Goal: Task Accomplishment & Management: Manage account settings

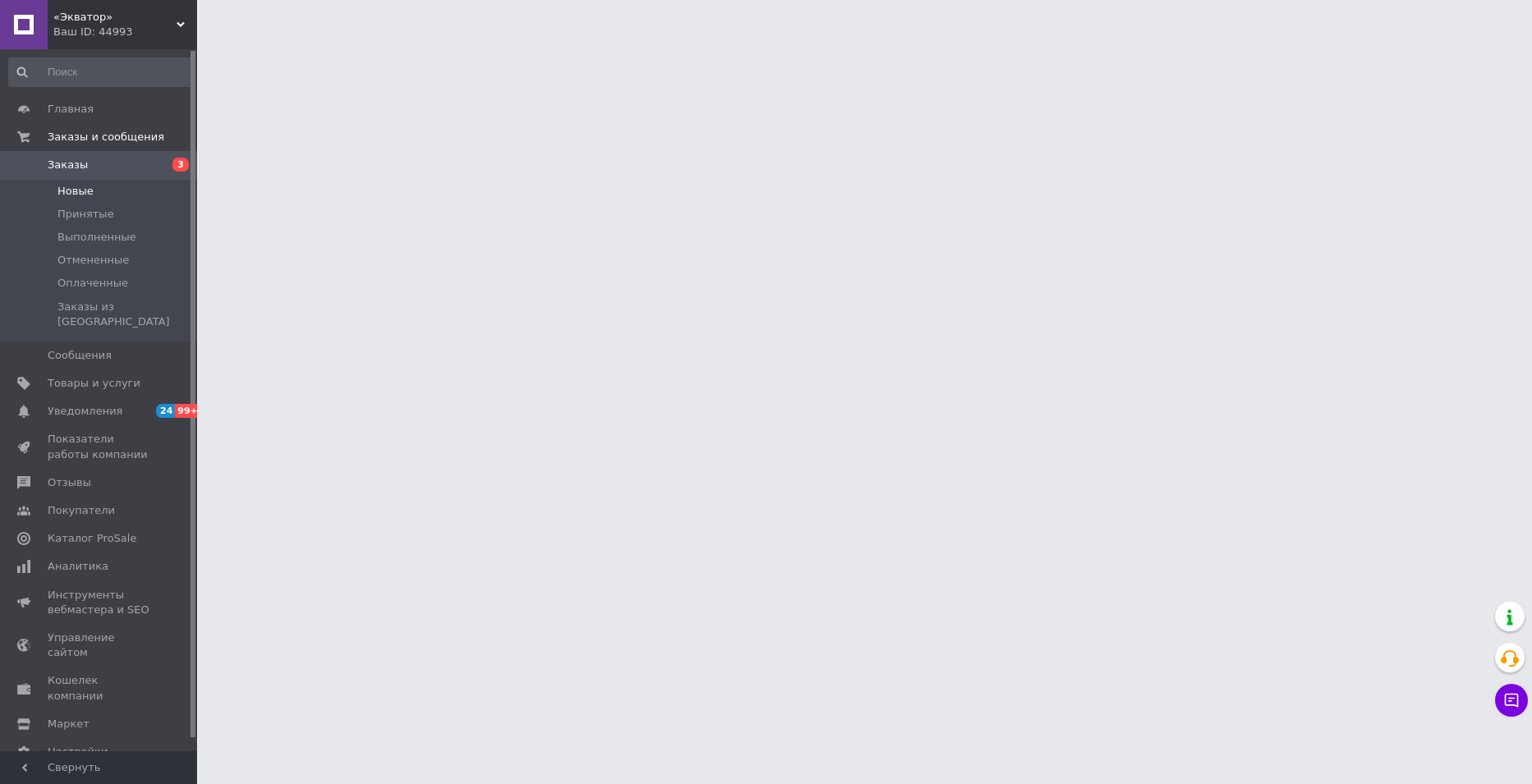
click at [84, 190] on span "Новые" at bounding box center [76, 190] width 36 height 15
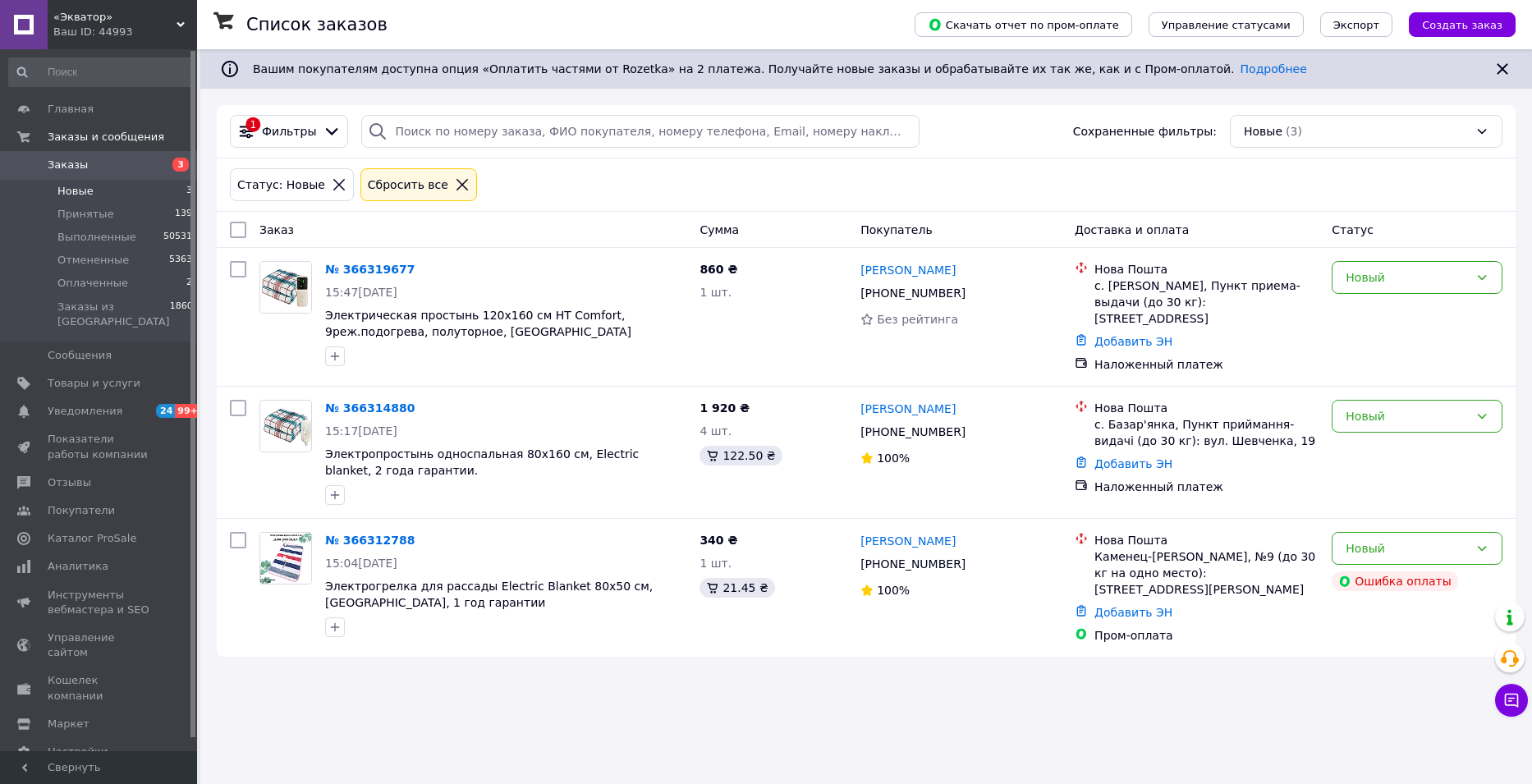
click at [78, 195] on span "Новые" at bounding box center [76, 190] width 36 height 15
click at [91, 287] on span "Оплаченные" at bounding box center [93, 283] width 71 height 15
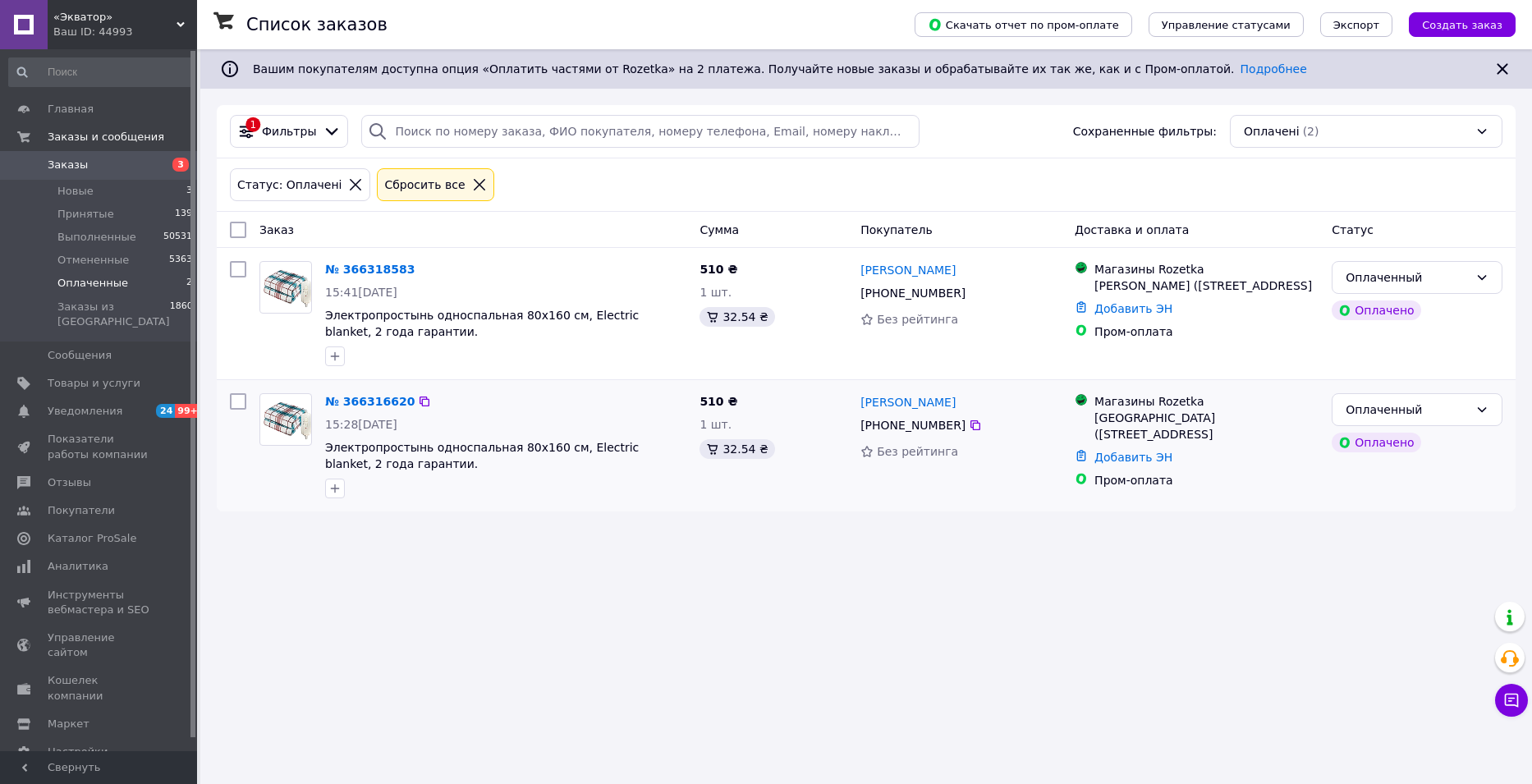
click at [380, 393] on div "№ 366316620" at bounding box center [370, 401] width 93 height 20
click at [378, 400] on link "№ 366316620" at bounding box center [370, 401] width 90 height 13
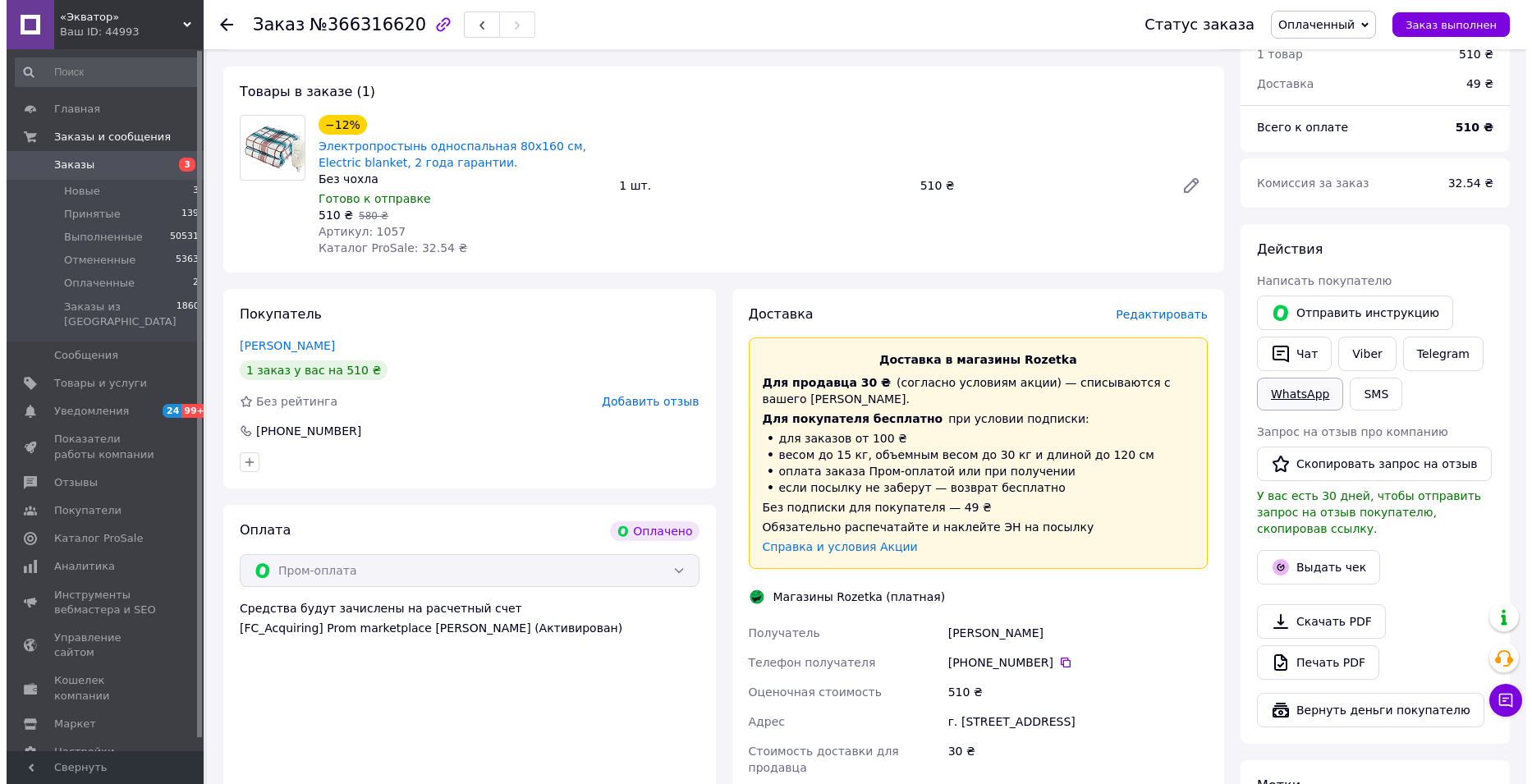
scroll to position [493, 0]
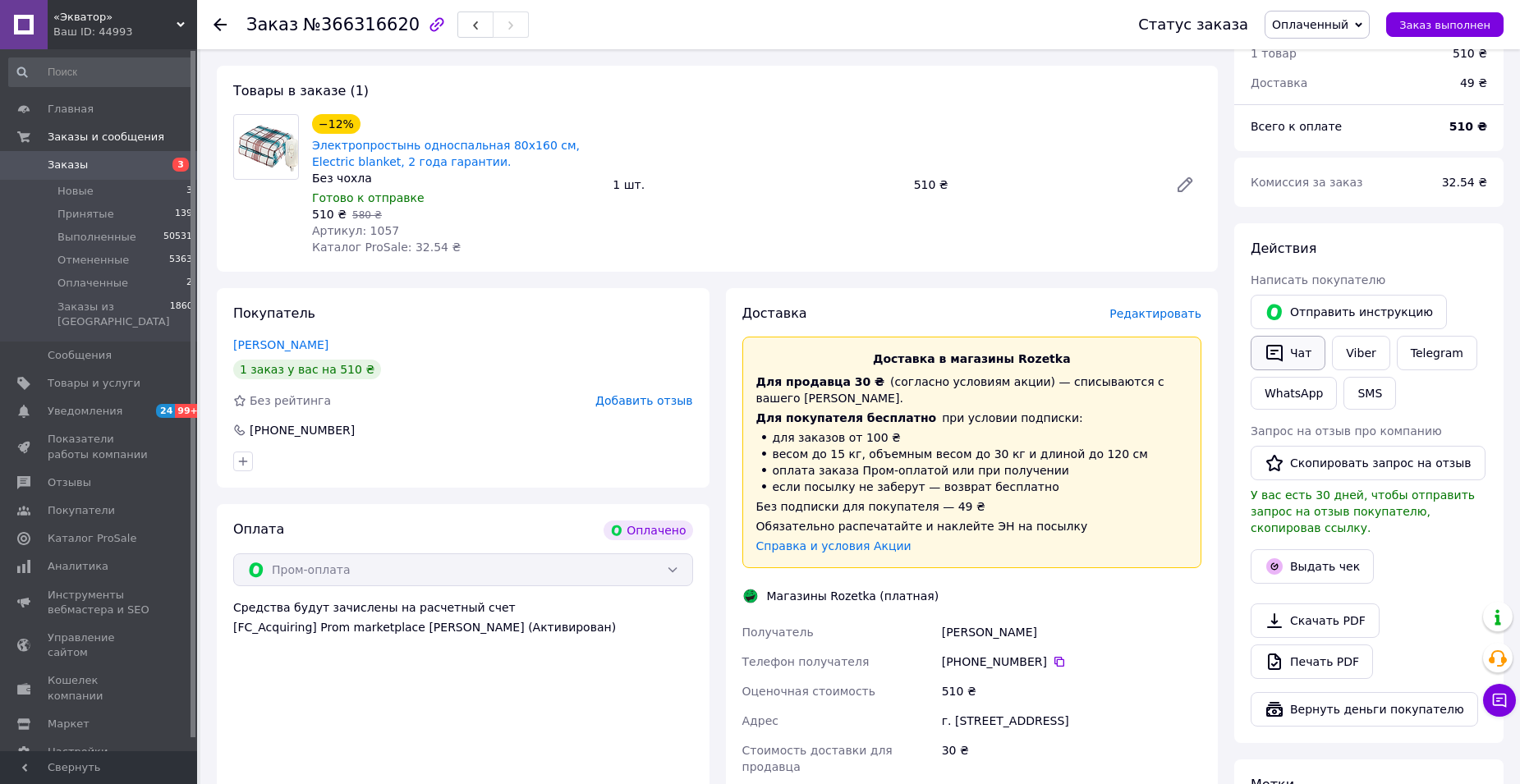
click at [1293, 337] on button "Чат" at bounding box center [1287, 353] width 75 height 34
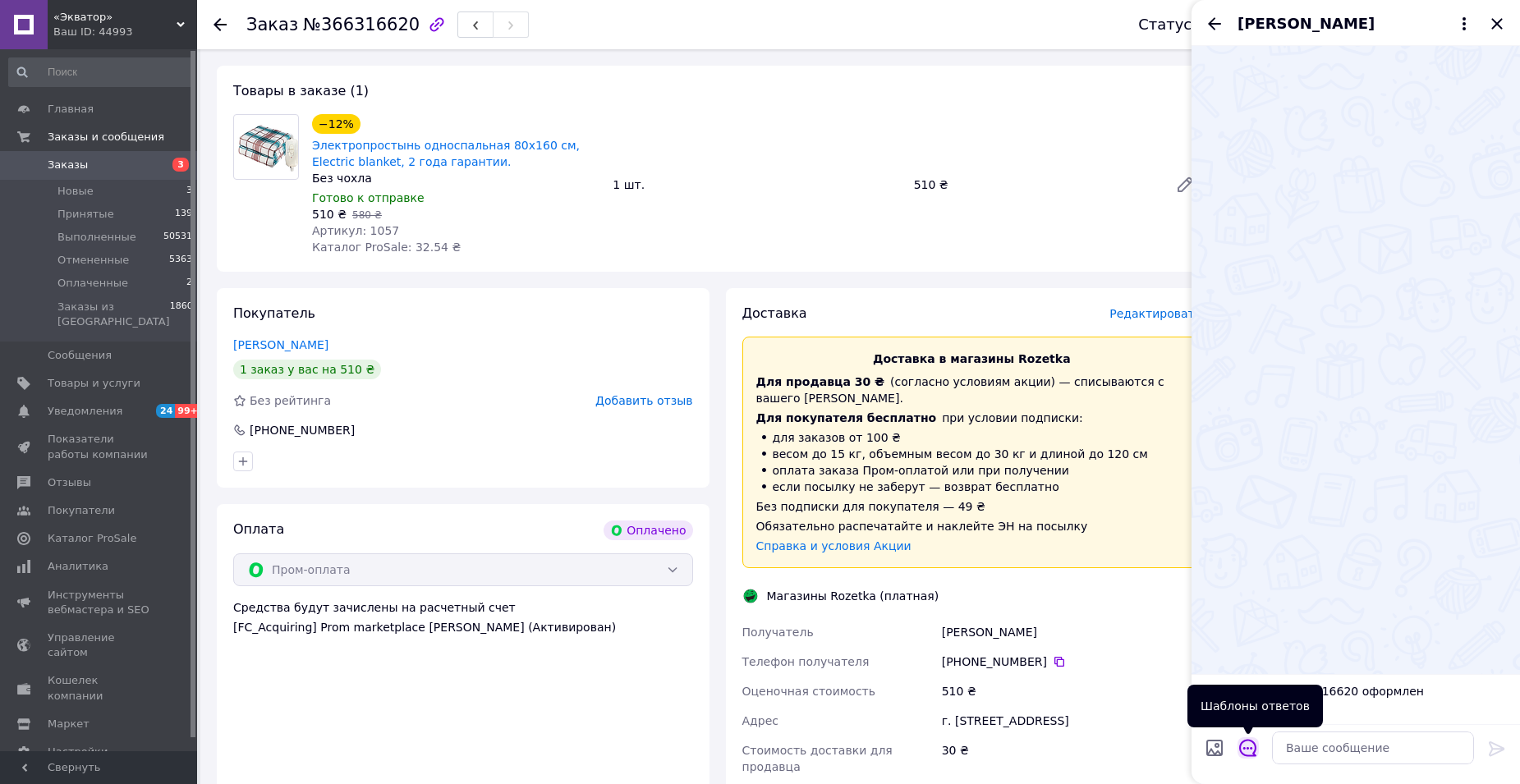
click at [1258, 751] on button "Открыть шаблоны ответов" at bounding box center [1248, 748] width 22 height 22
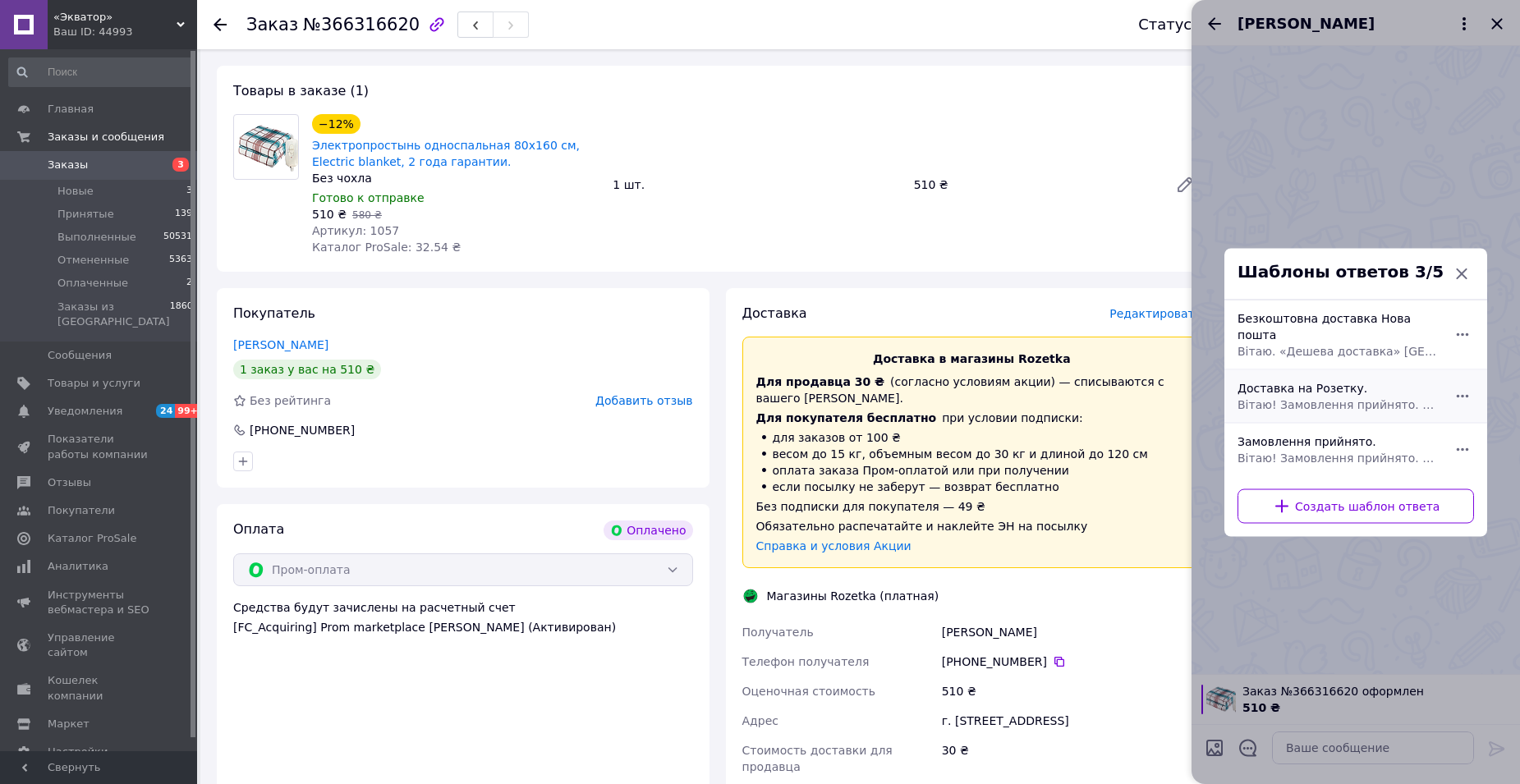
click at [1323, 395] on span "Вітаю! Замовлення прийнято. Відправка в понеділок. Доставка на пункт-видачі Роз…" at bounding box center [1337, 403] width 201 height 16
type textarea "Вітаю! Замовлення прийнято. Відправка в понеділок. Доставка на пункт-видачі Роз…"
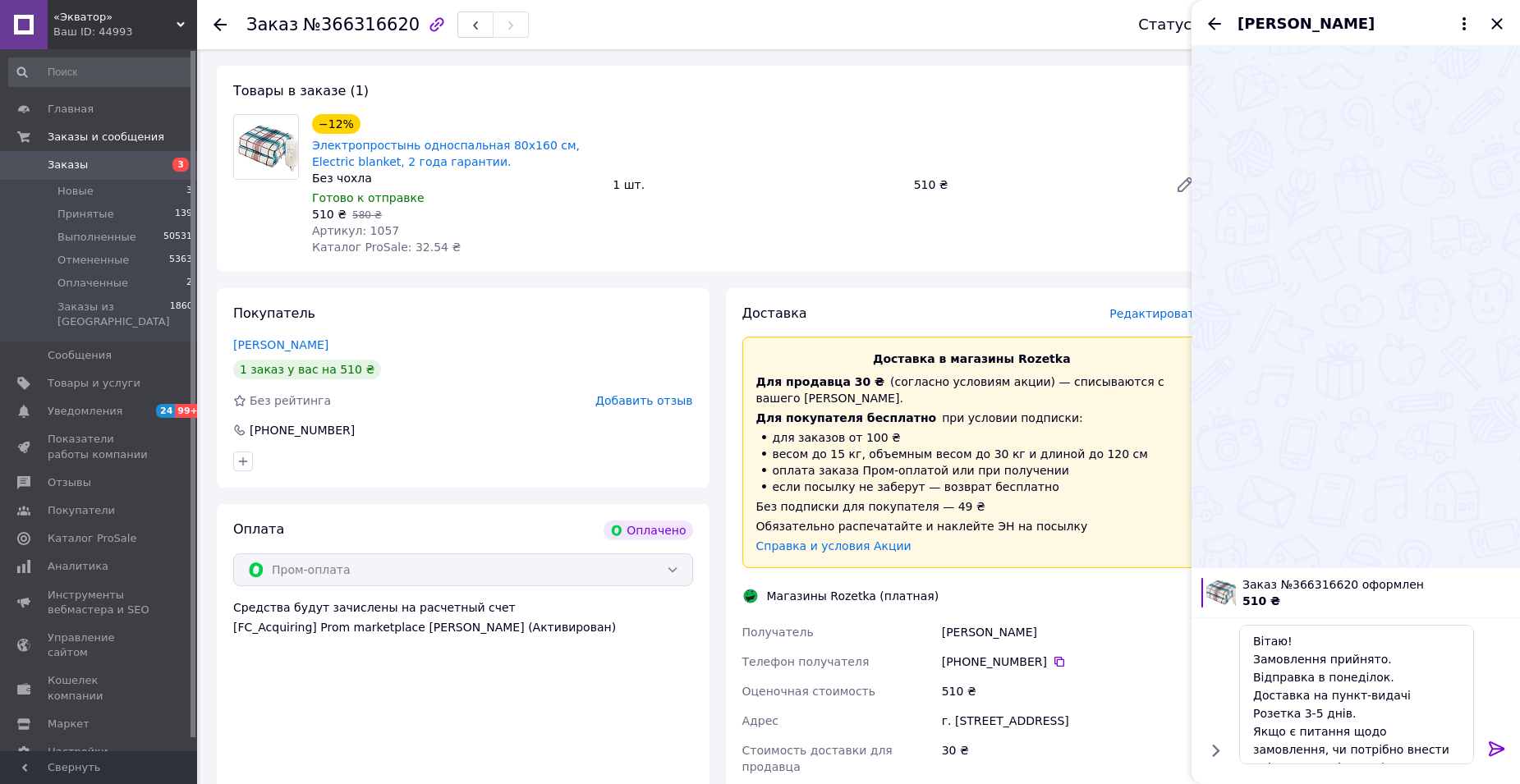
click at [1495, 741] on icon at bounding box center [1497, 749] width 20 height 20
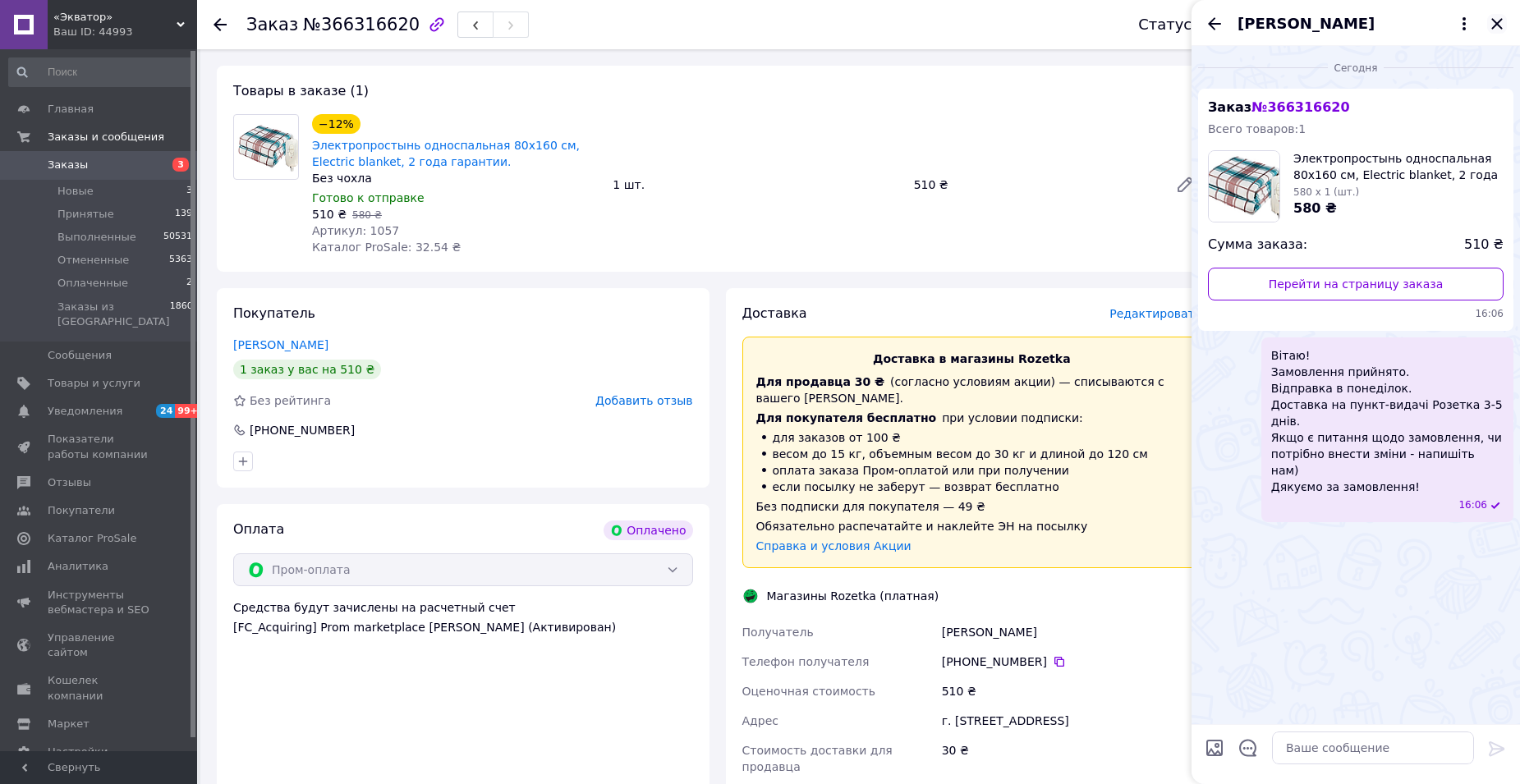
click at [1494, 18] on icon "Закрыть" at bounding box center [1497, 23] width 20 height 20
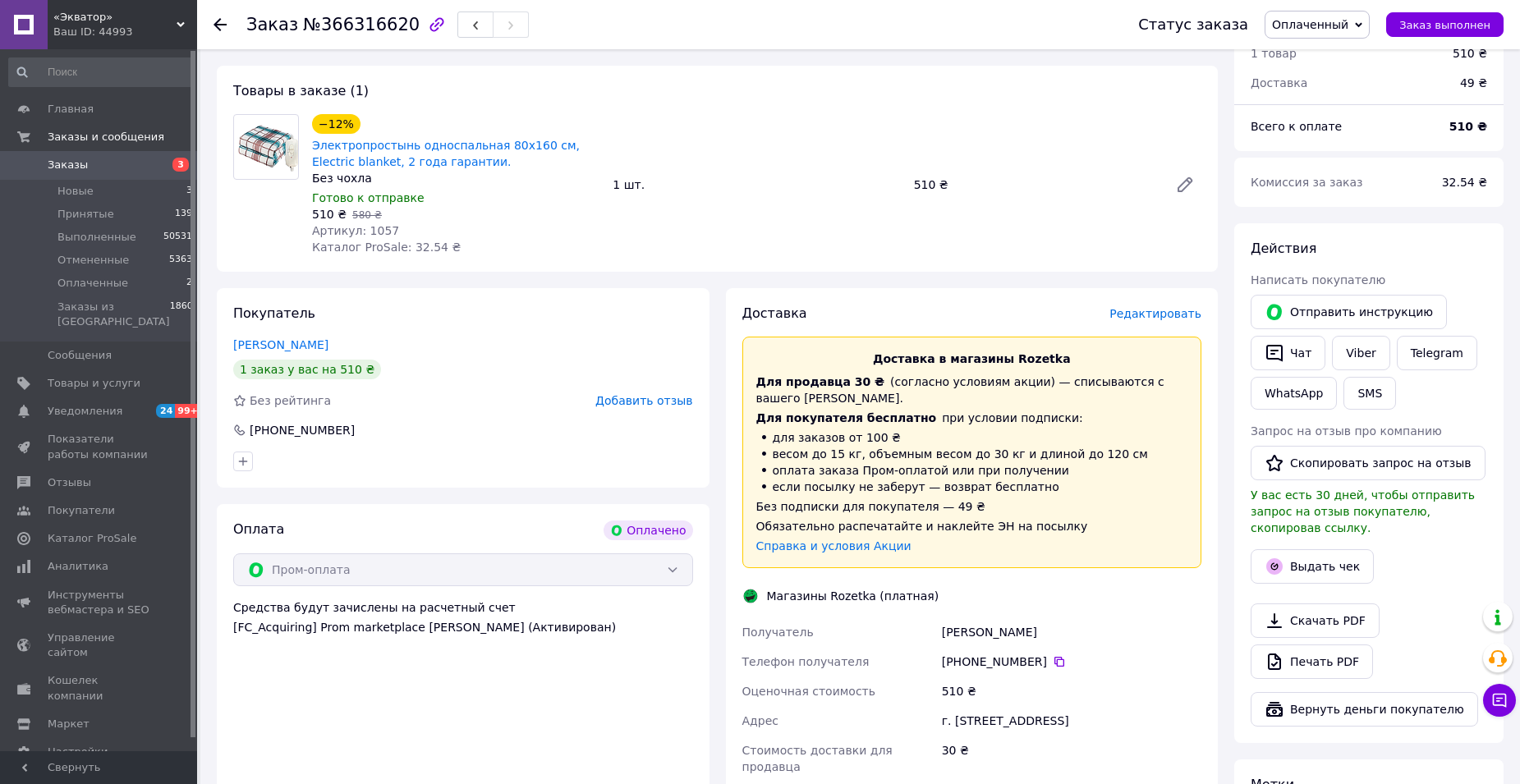
click at [1362, 27] on span "Оплаченный" at bounding box center [1318, 24] width 105 height 28
click at [1349, 65] on li "Принят" at bounding box center [1318, 57] width 103 height 25
click at [1165, 307] on span "Редактировать" at bounding box center [1156, 313] width 92 height 13
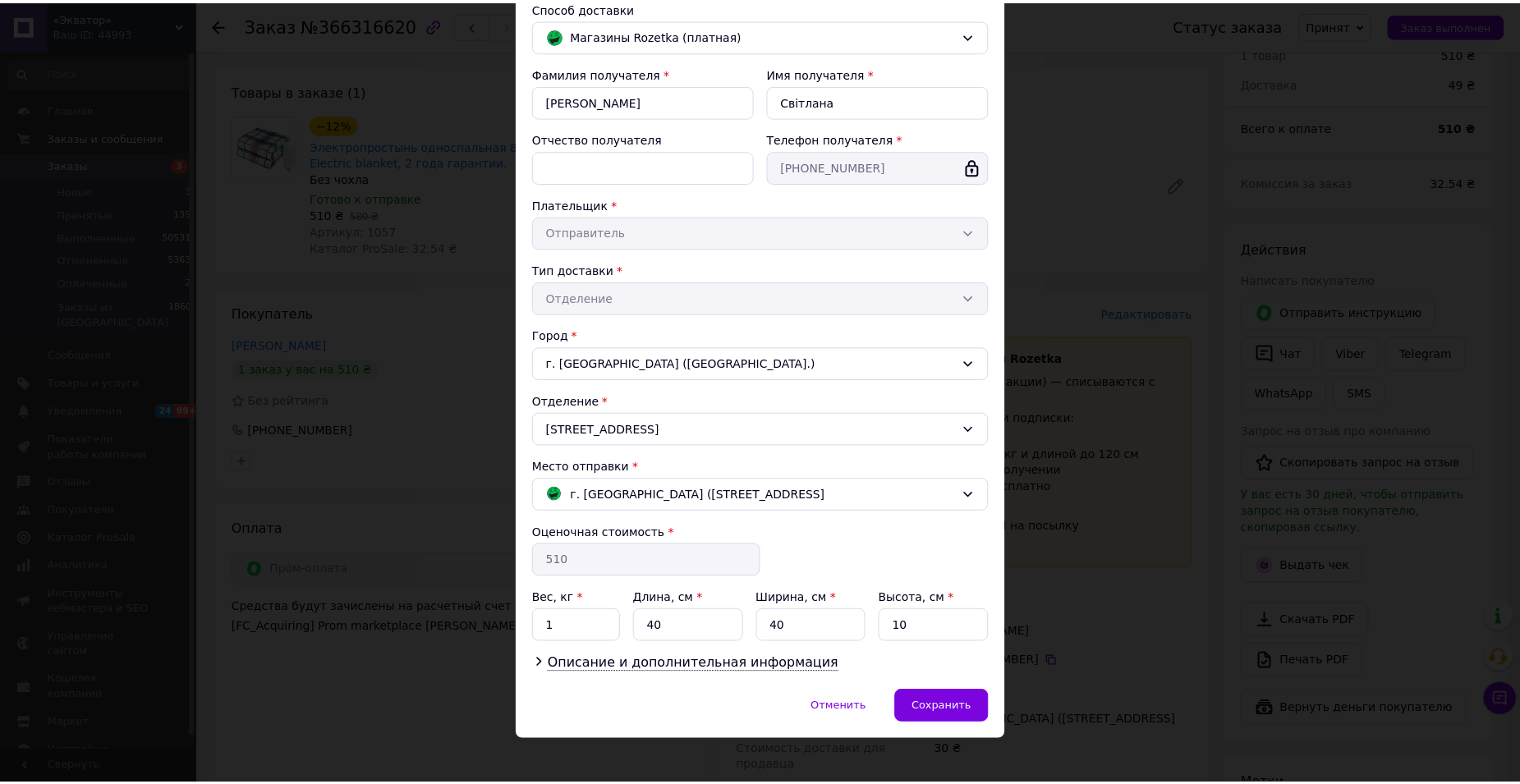
scroll to position [139, 0]
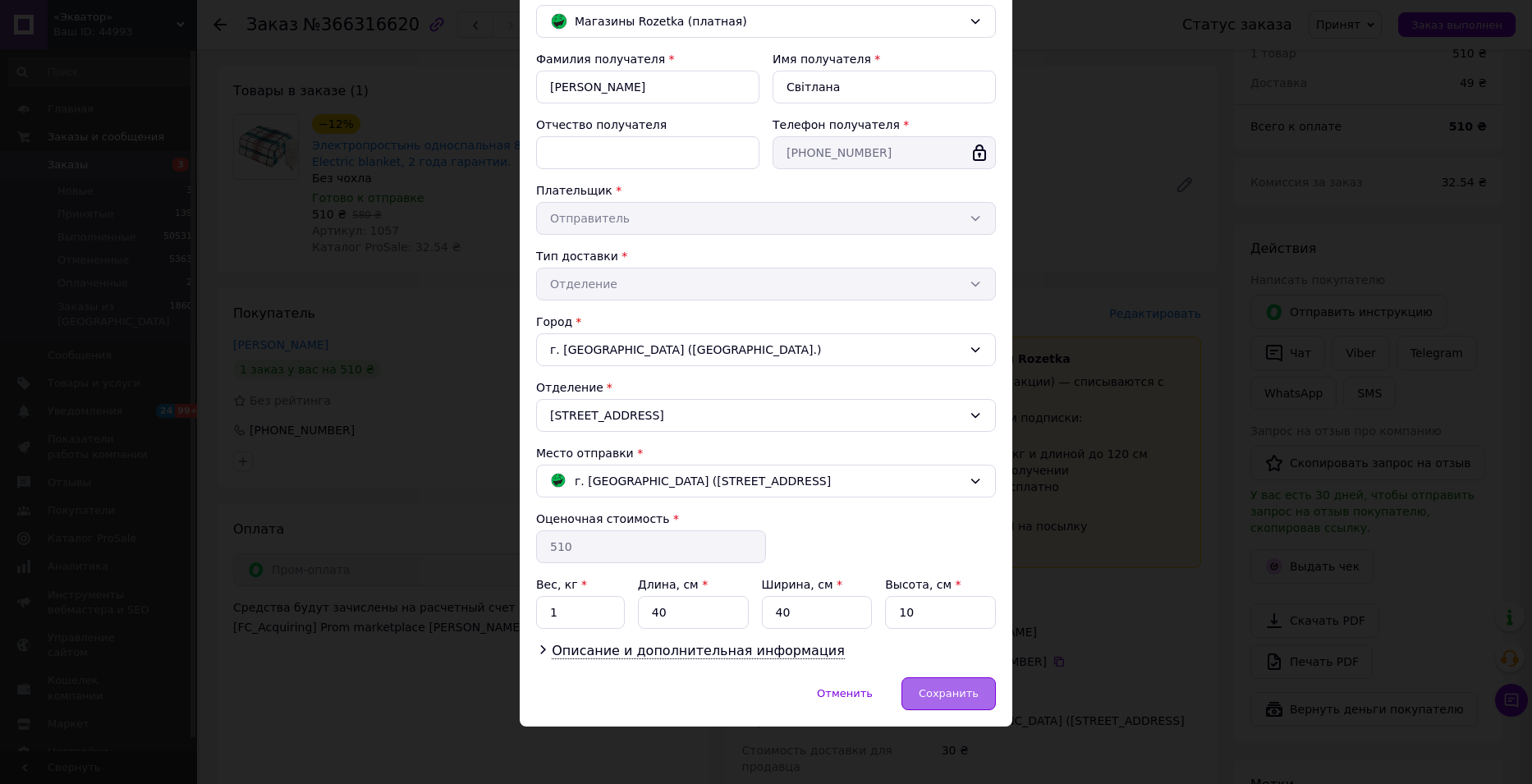
click at [975, 688] on span "Сохранить" at bounding box center [949, 694] width 60 height 12
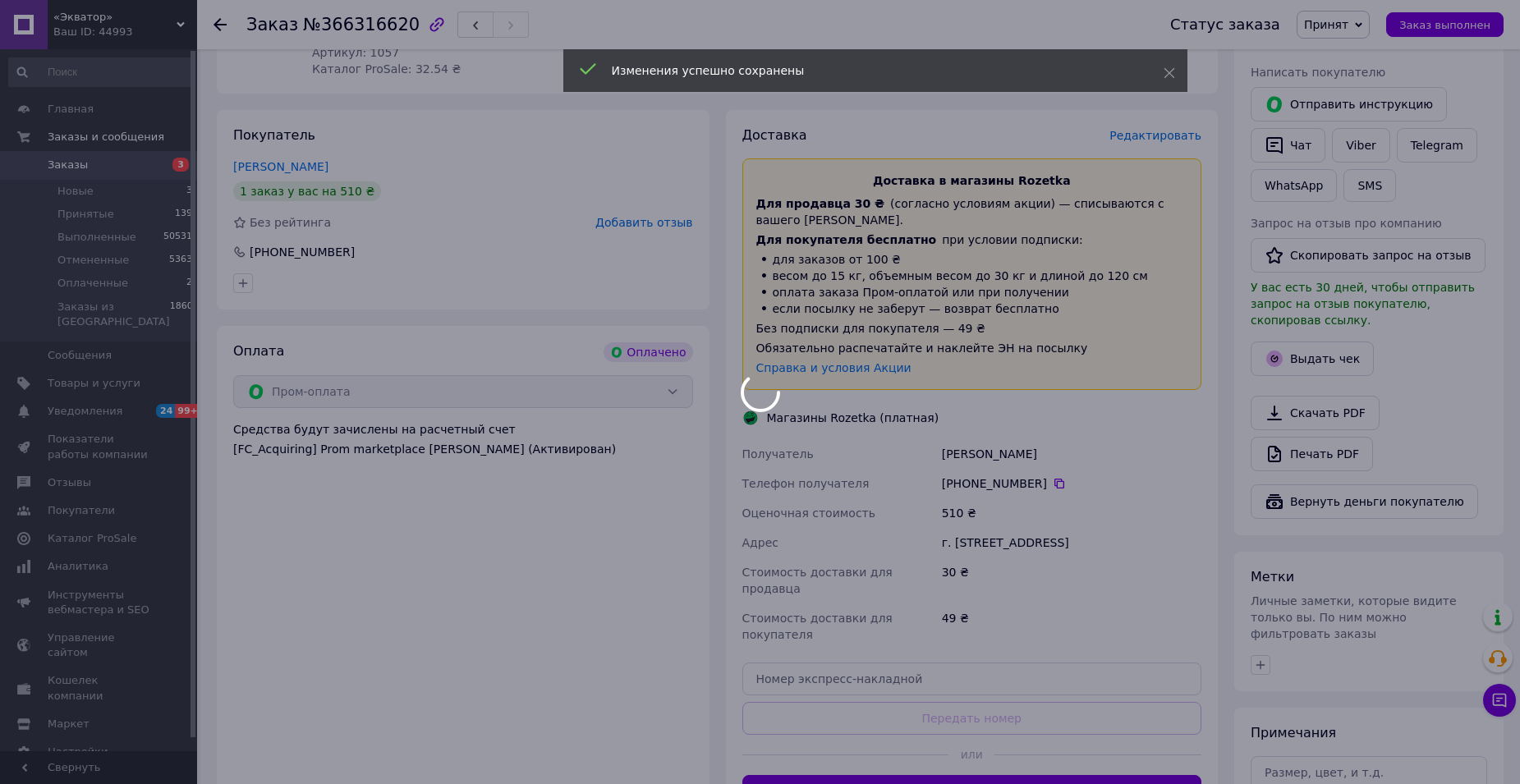
scroll to position [739, 0]
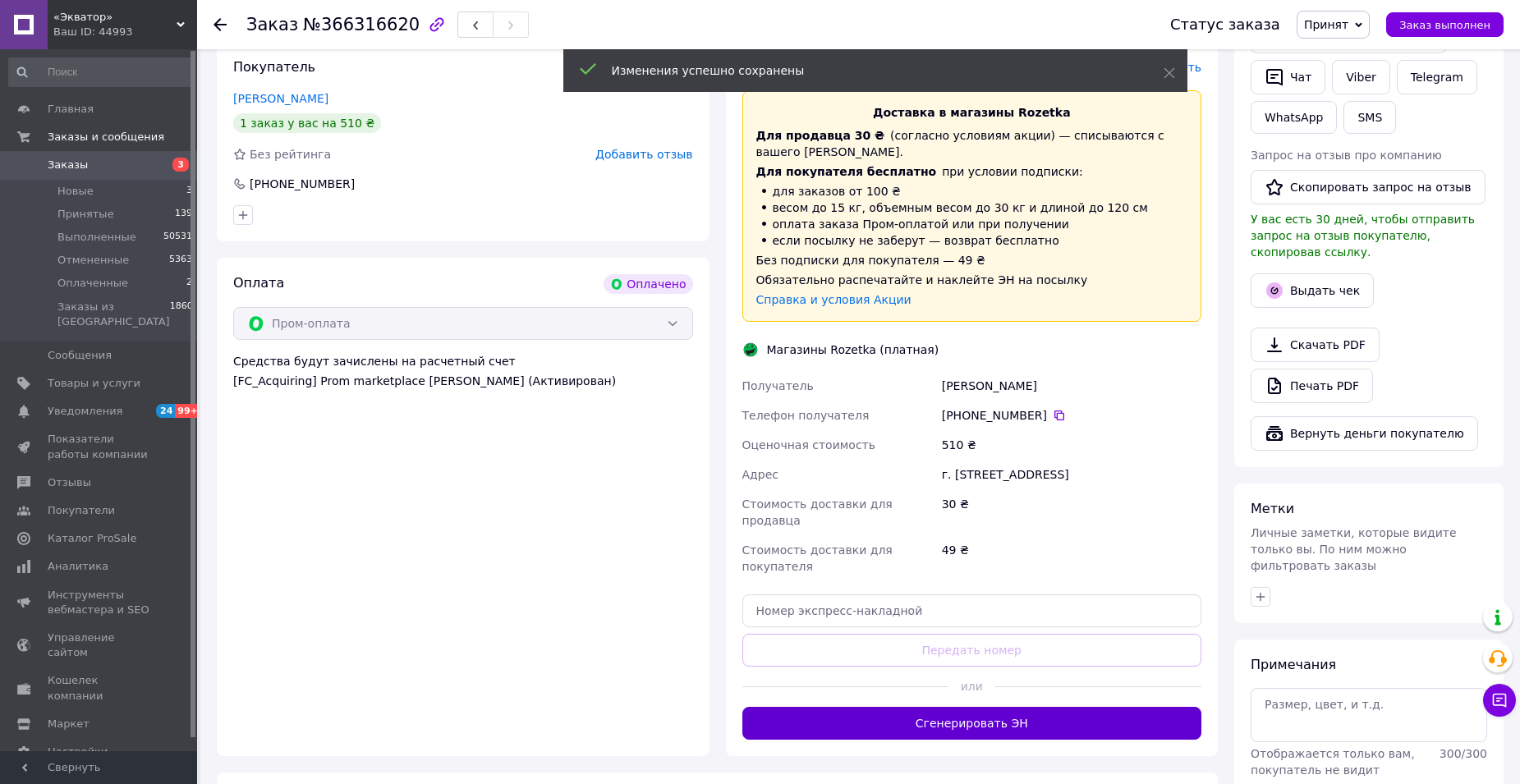
click at [1009, 707] on button "Сгенерировать ЭН" at bounding box center [973, 724] width 460 height 33
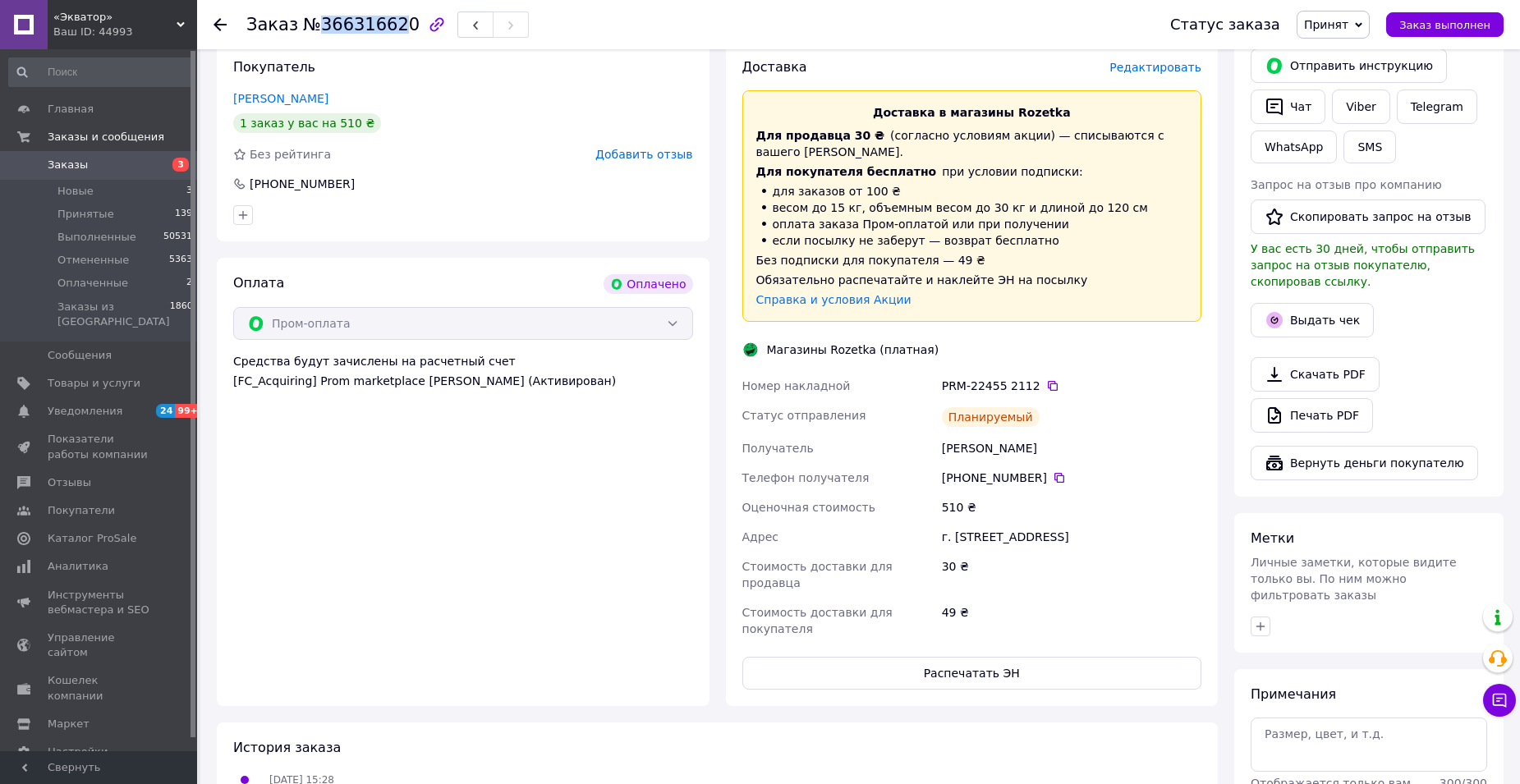
drag, startPoint x: 313, startPoint y: 25, endPoint x: 392, endPoint y: 28, distance: 79.1
click at [392, 28] on span "№366316620" at bounding box center [361, 24] width 116 height 20
click at [420, 25] on div at bounding box center [437, 25] width 34 height 34
drag, startPoint x: 395, startPoint y: 25, endPoint x: 308, endPoint y: 22, distance: 87.1
click at [308, 22] on span "№366316620" at bounding box center [361, 24] width 116 height 20
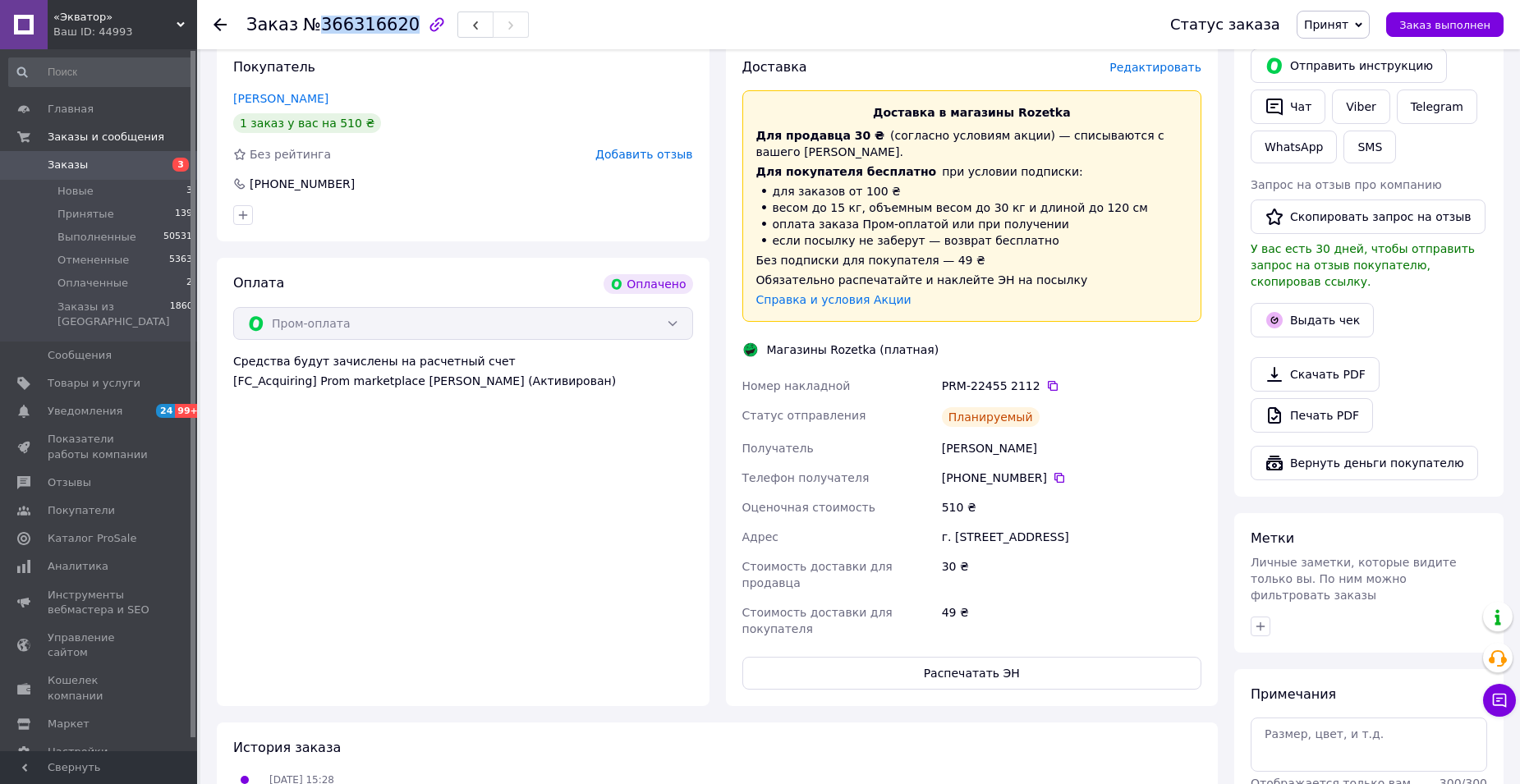
copy span "366316620"
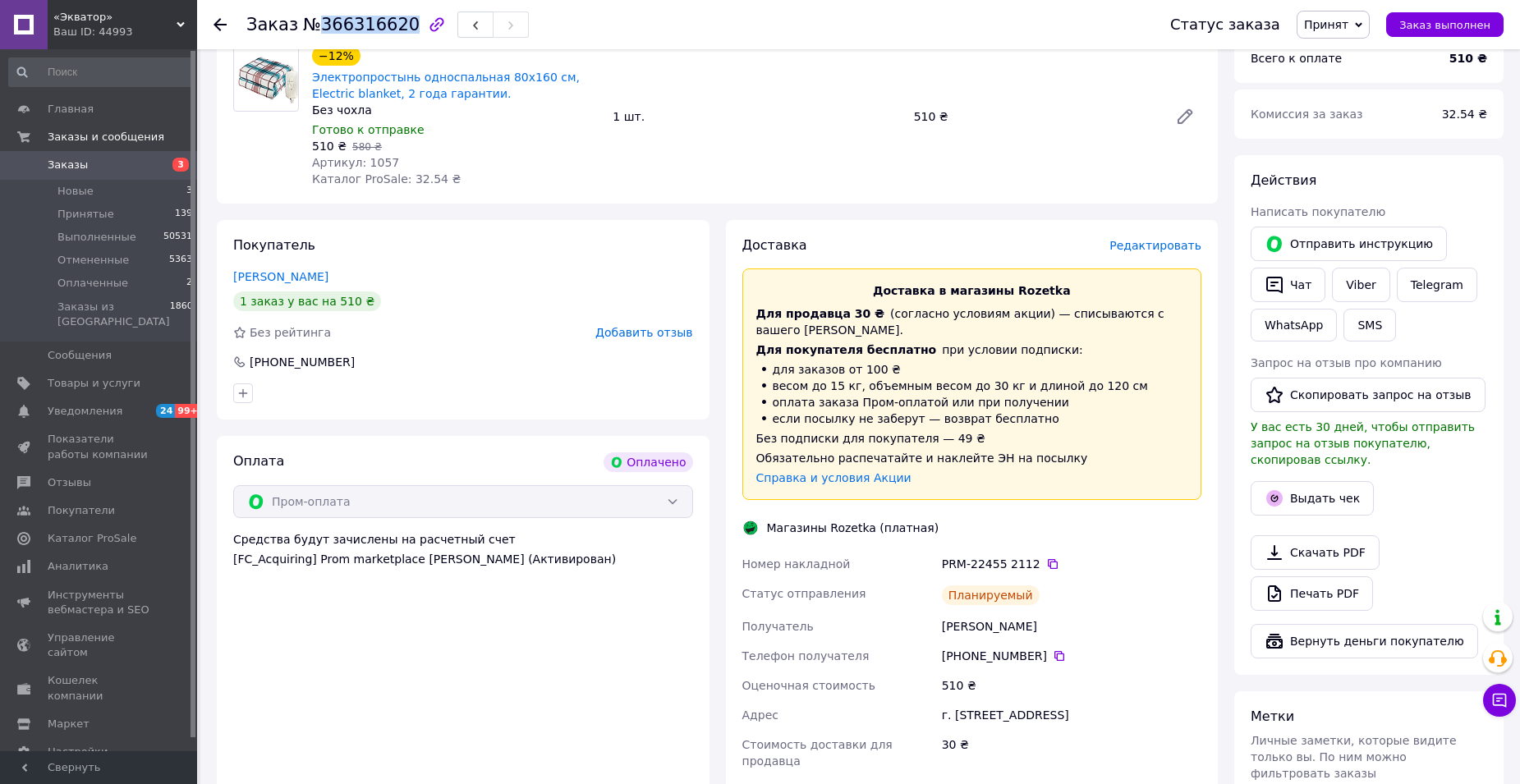
scroll to position [575, 0]
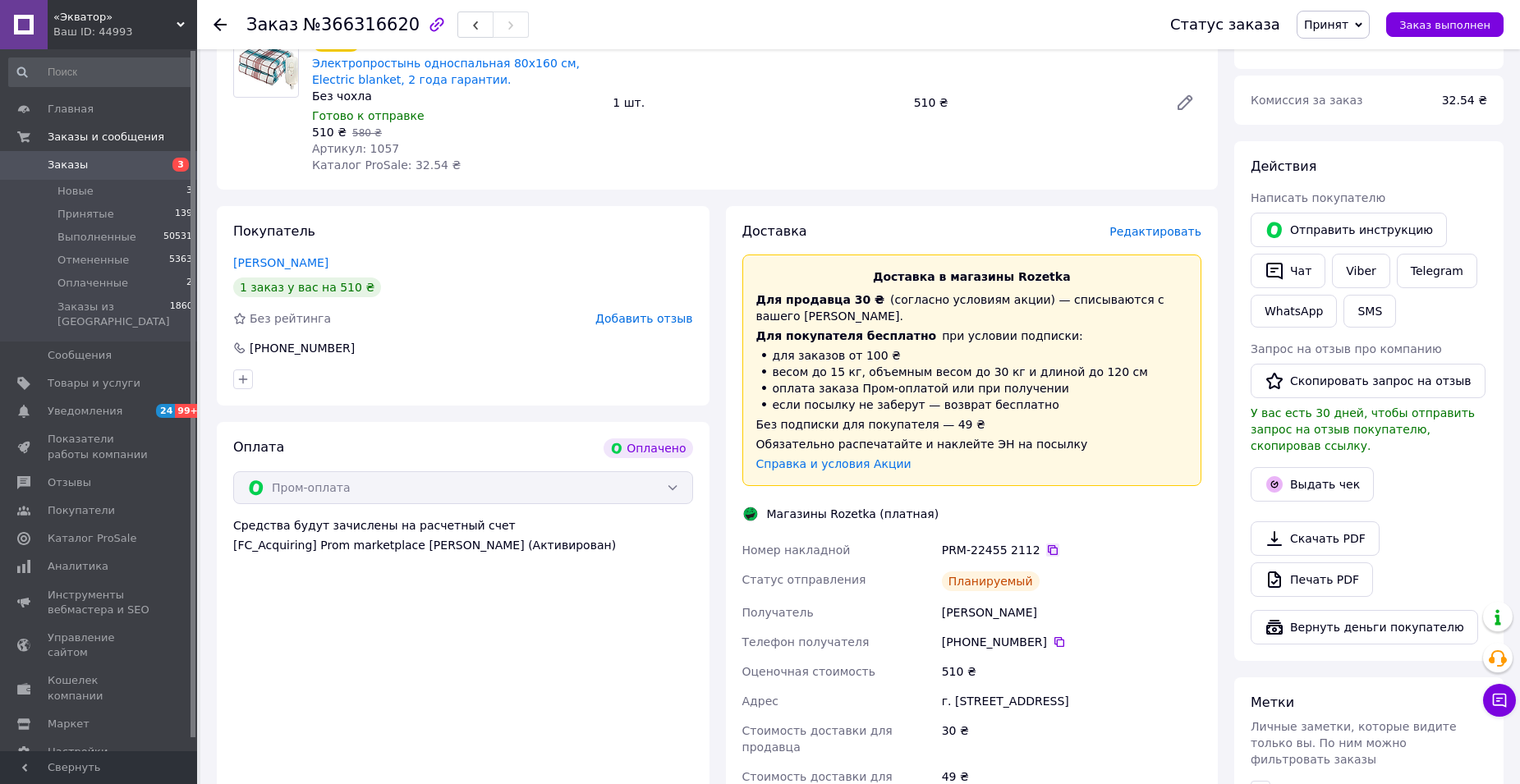
click at [1046, 544] on icon at bounding box center [1052, 550] width 13 height 13
click at [226, 24] on use at bounding box center [220, 24] width 13 height 13
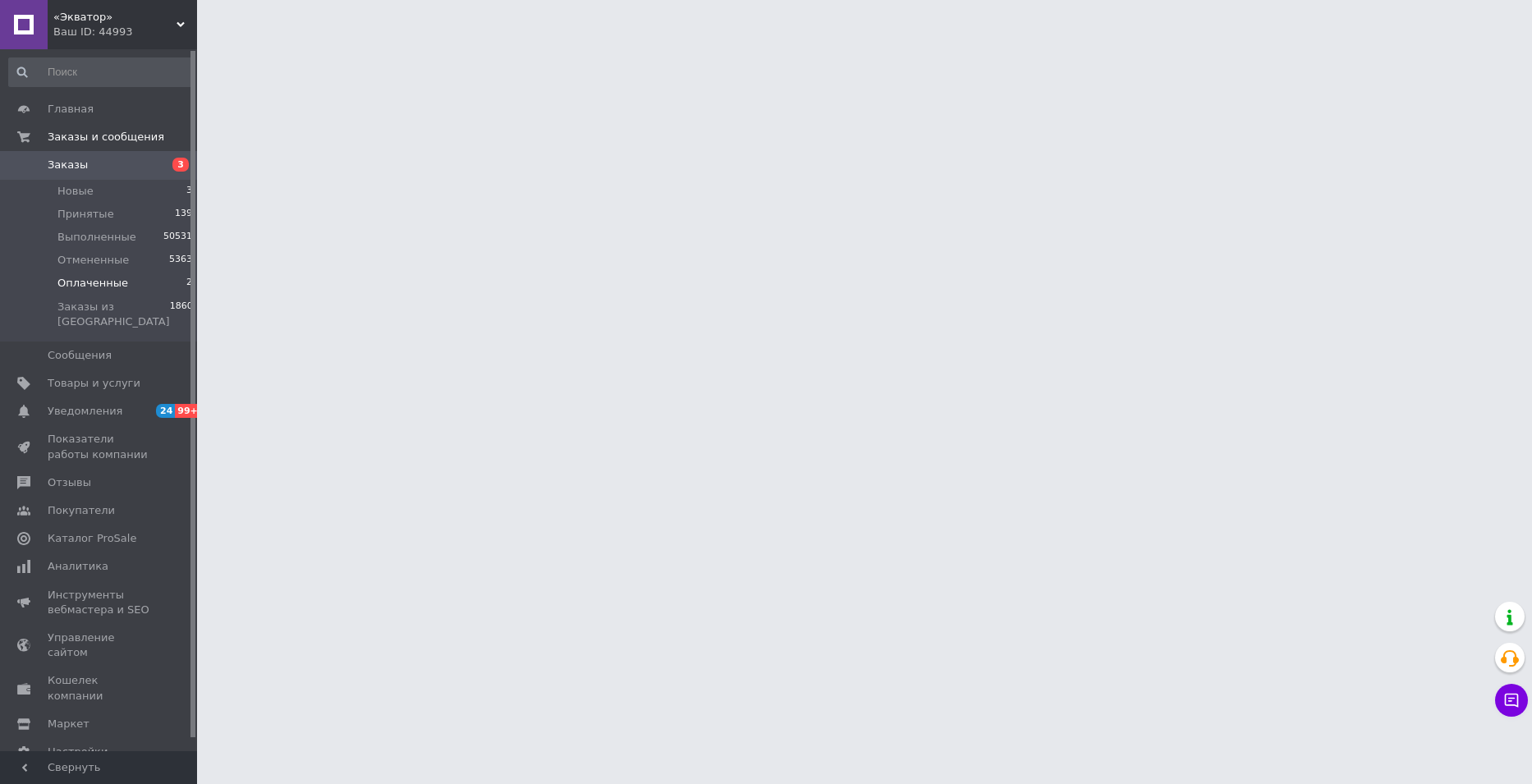
click at [112, 283] on span "Оплаченные" at bounding box center [93, 283] width 71 height 15
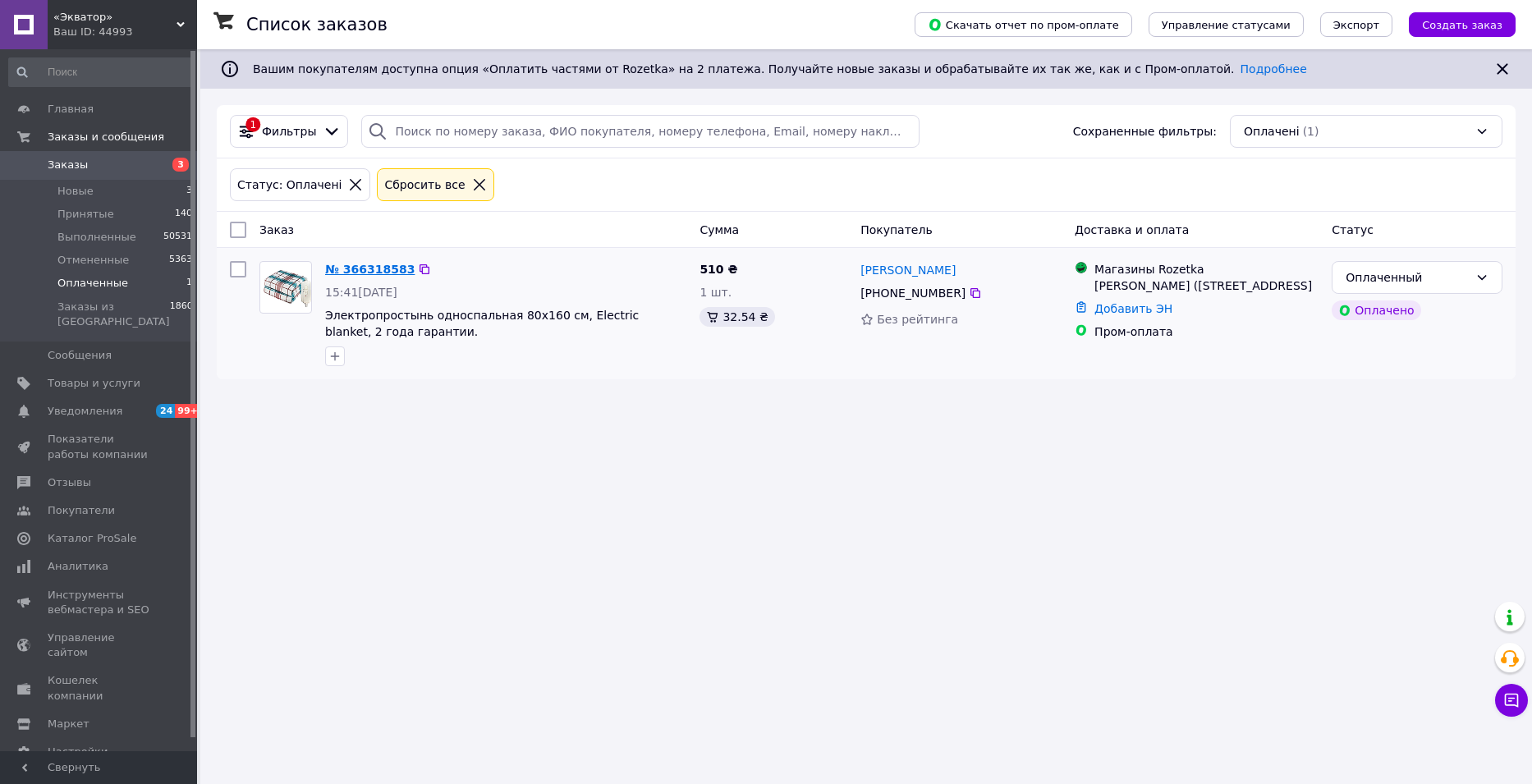
click at [377, 271] on link "№ 366318583" at bounding box center [370, 269] width 90 height 13
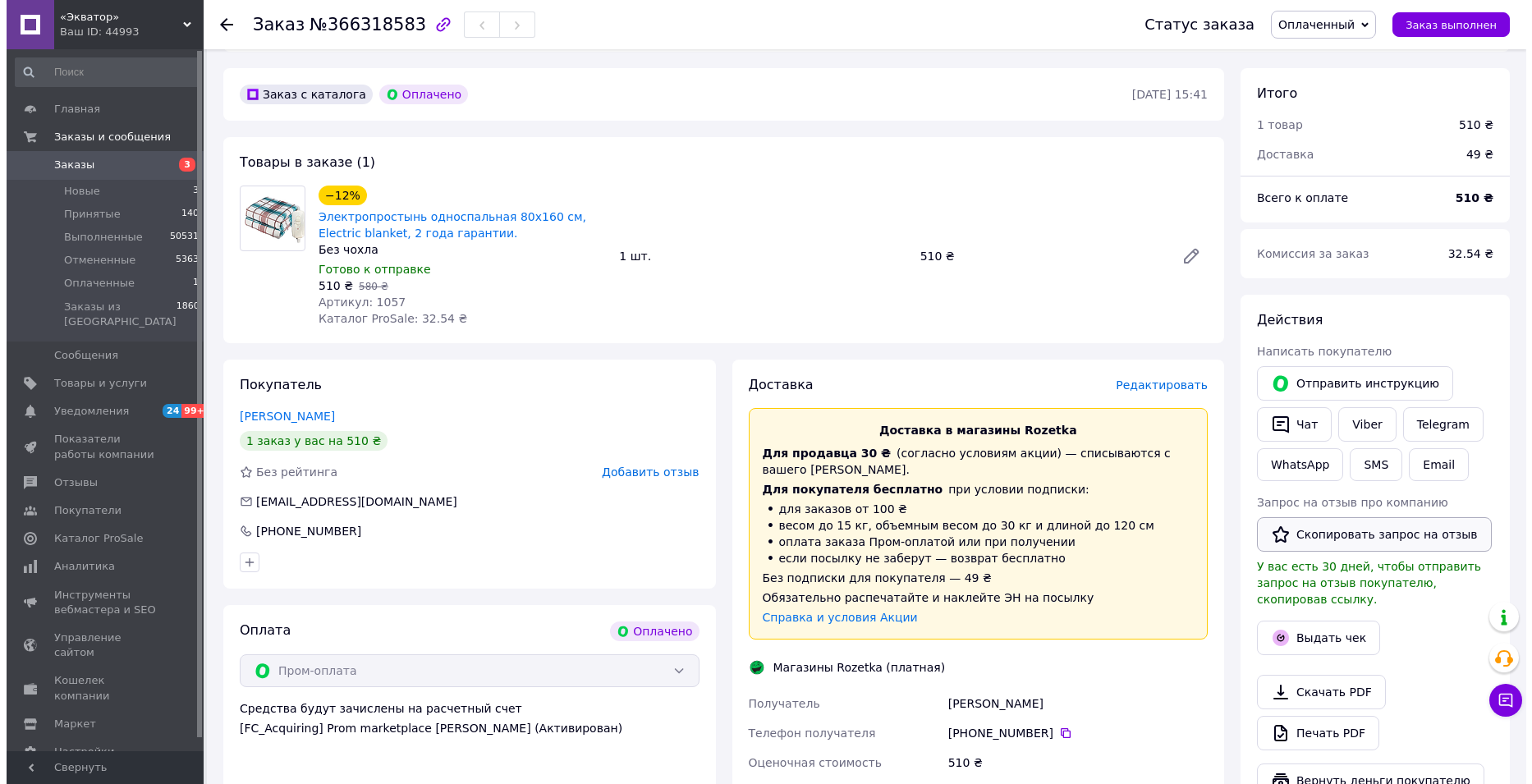
scroll to position [575, 0]
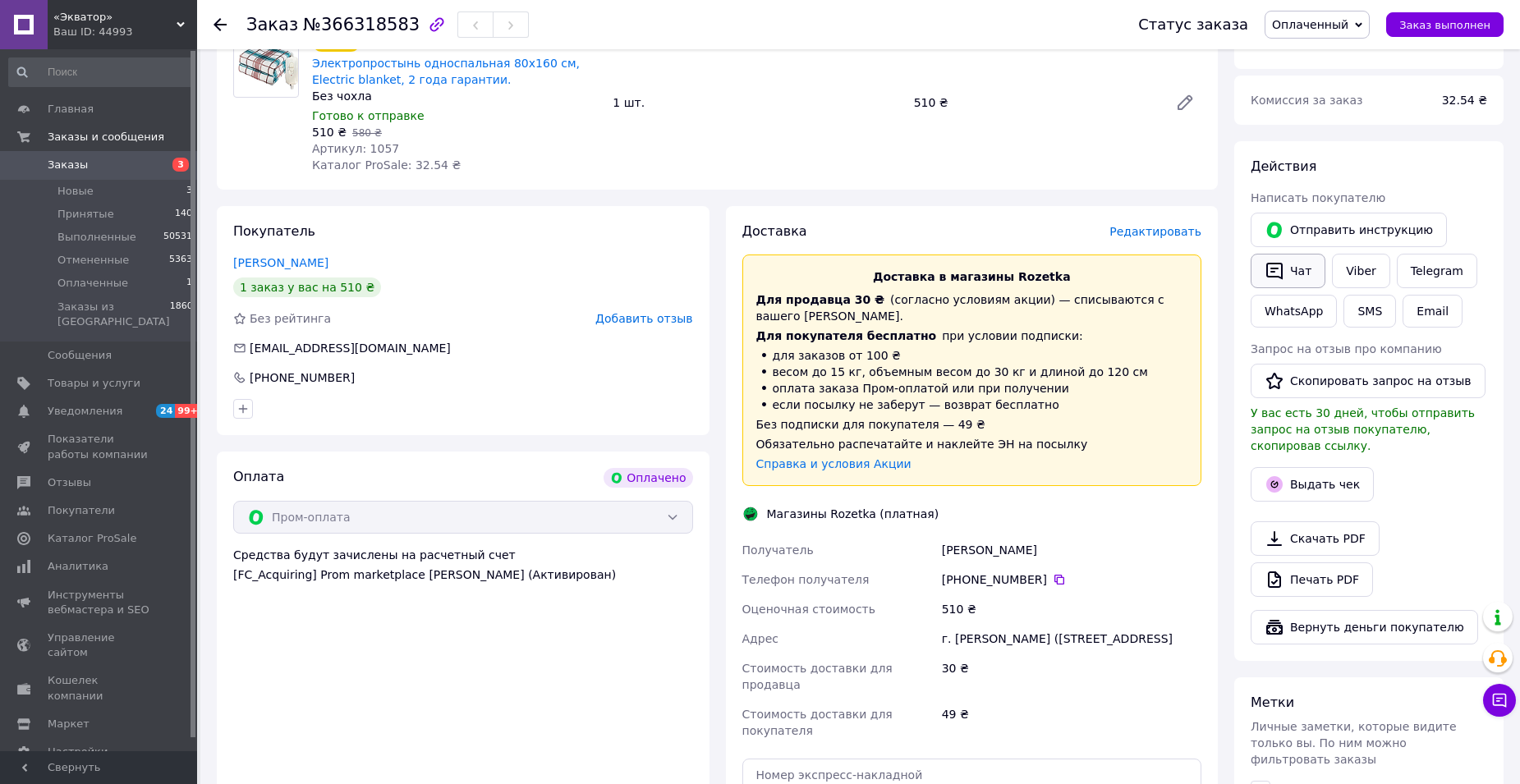
click at [1289, 253] on button "Чат" at bounding box center [1287, 271] width 75 height 34
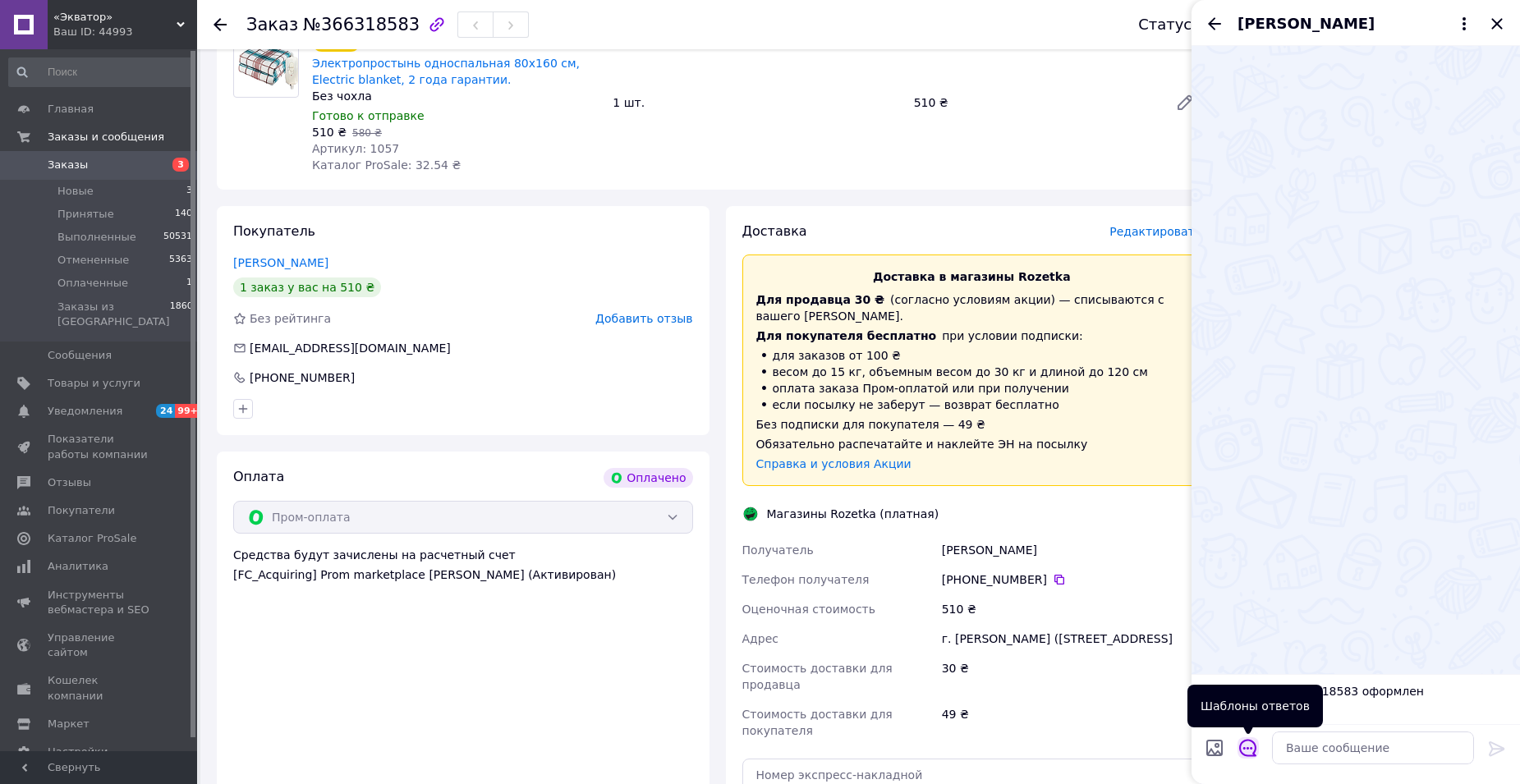
click at [1247, 756] on icon "Открыть шаблоны ответов" at bounding box center [1248, 749] width 17 height 17
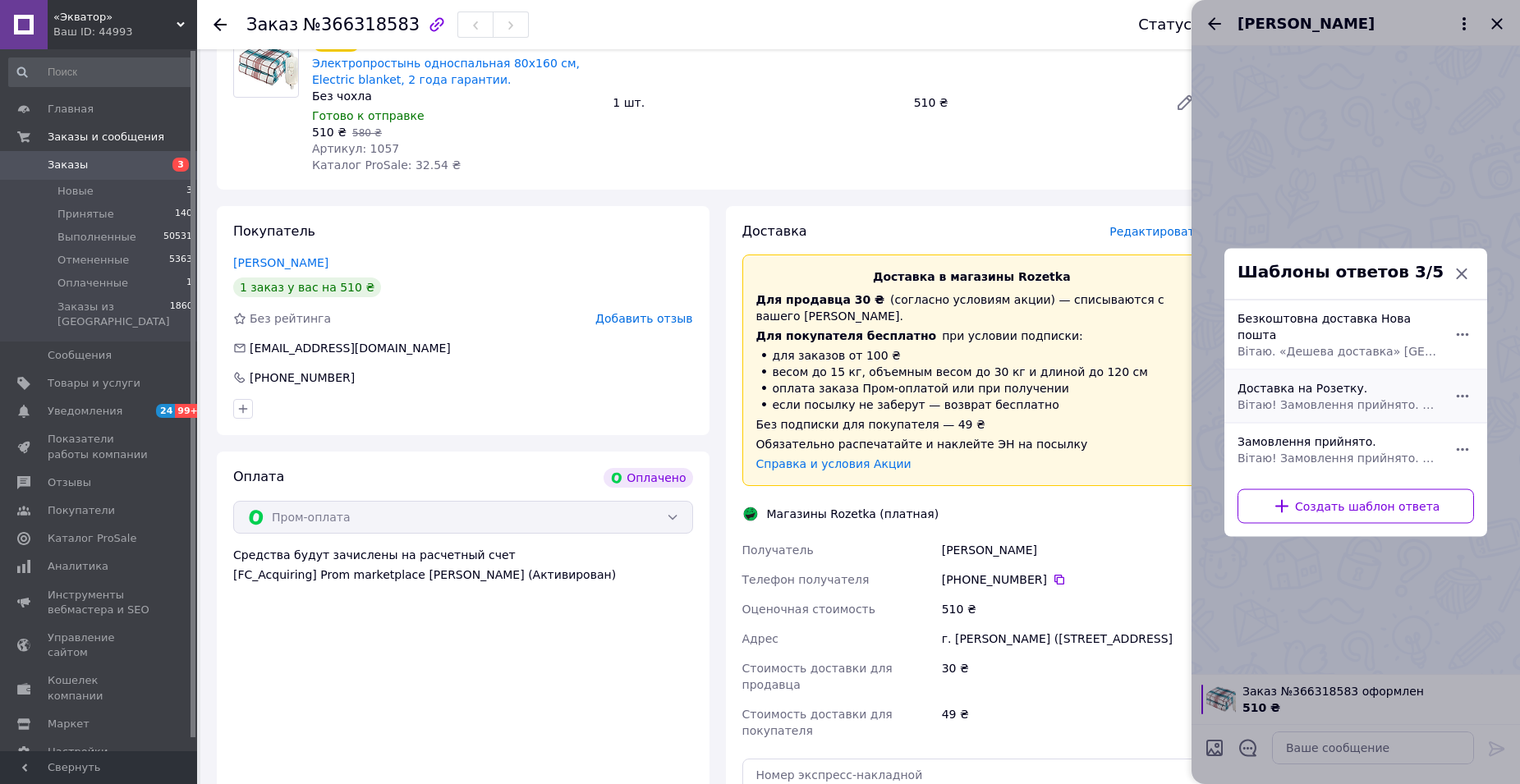
click at [1369, 383] on div "Доставка на Розетку. Вітаю! Замовлення прийнято. Відправка в понеділок. Доставк…" at bounding box center [1338, 395] width 214 height 46
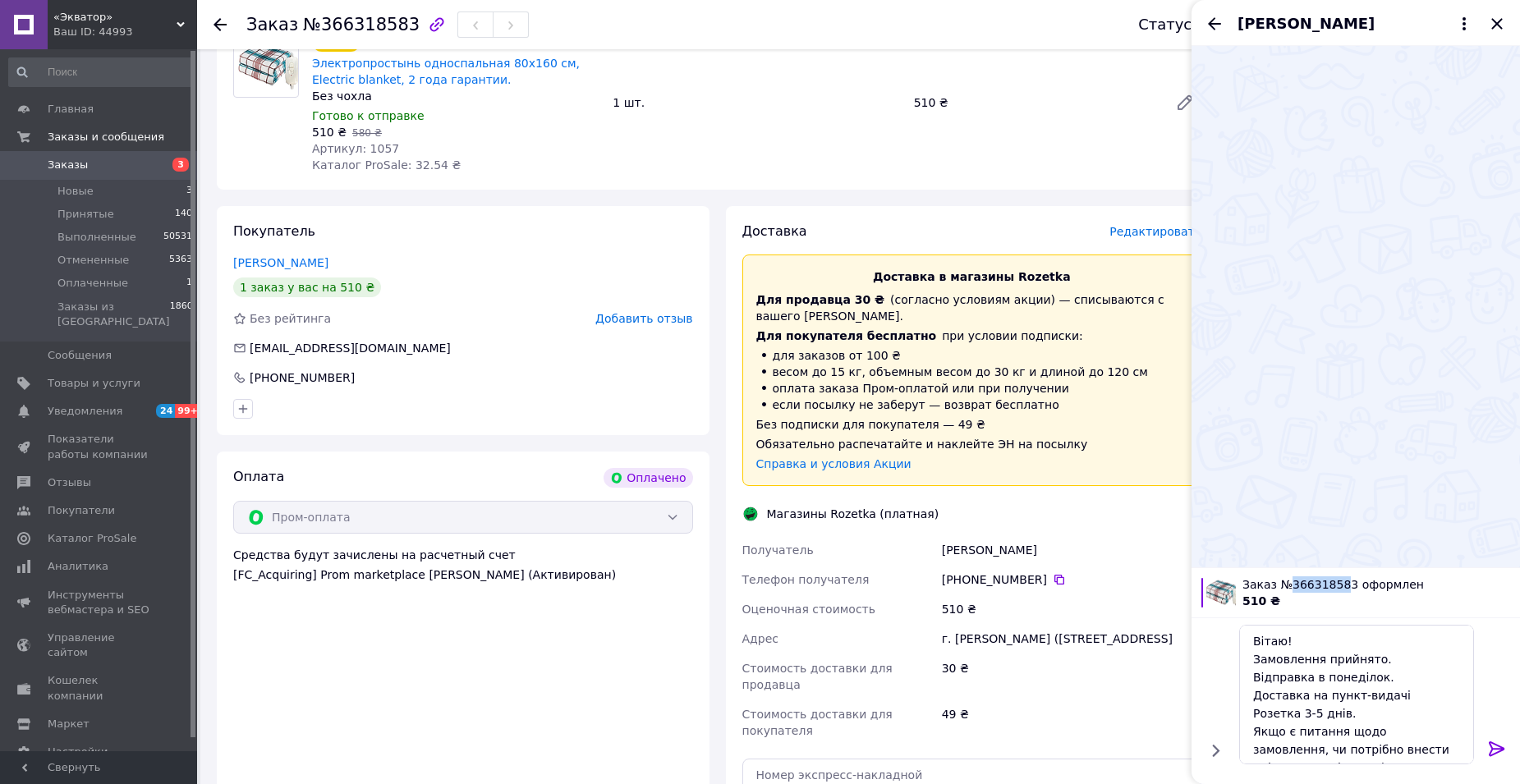
drag, startPoint x: 1339, startPoint y: 580, endPoint x: 1286, endPoint y: 581, distance: 53.0
click at [1286, 581] on span "Заказ №366318583 оформлен" at bounding box center [1376, 584] width 268 height 16
drag, startPoint x: 1344, startPoint y: 584, endPoint x: 1289, endPoint y: 582, distance: 55.0
click at [1289, 582] on span "Заказ №366318583 оформлен" at bounding box center [1376, 584] width 268 height 16
copy span "366318583"
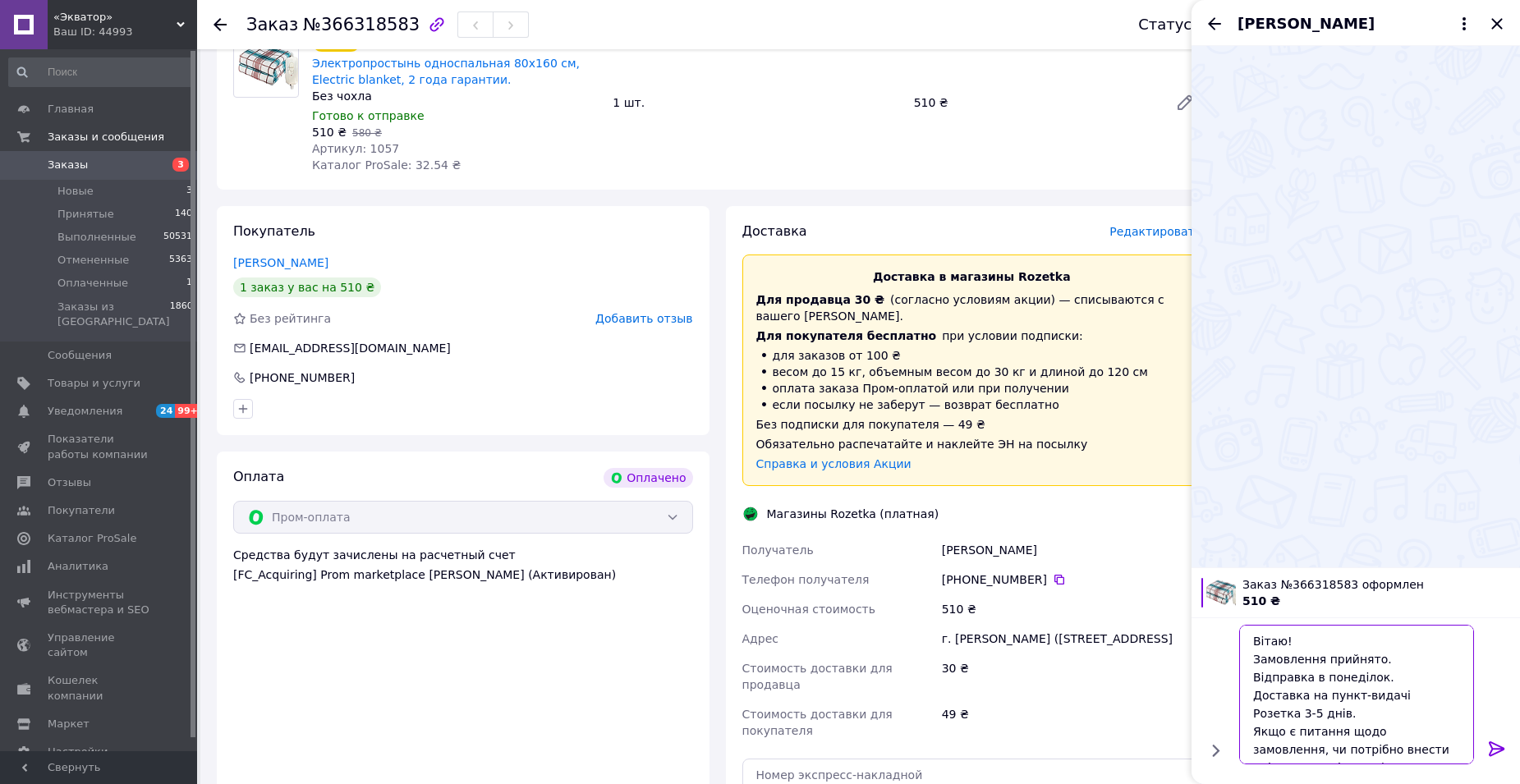
click at [1319, 654] on textarea "Вітаю! Замовлення прийнято. Відправка в понеділок. Доставка на пункт-видачі Роз…" at bounding box center [1356, 694] width 235 height 140
paste textarea "366318583"
type textarea "Вітаю! Замовлення 366318583 прийнято. Відправка в понеділок. Доставка на пункт-…"
click at [1499, 750] on icon at bounding box center [1497, 749] width 20 height 20
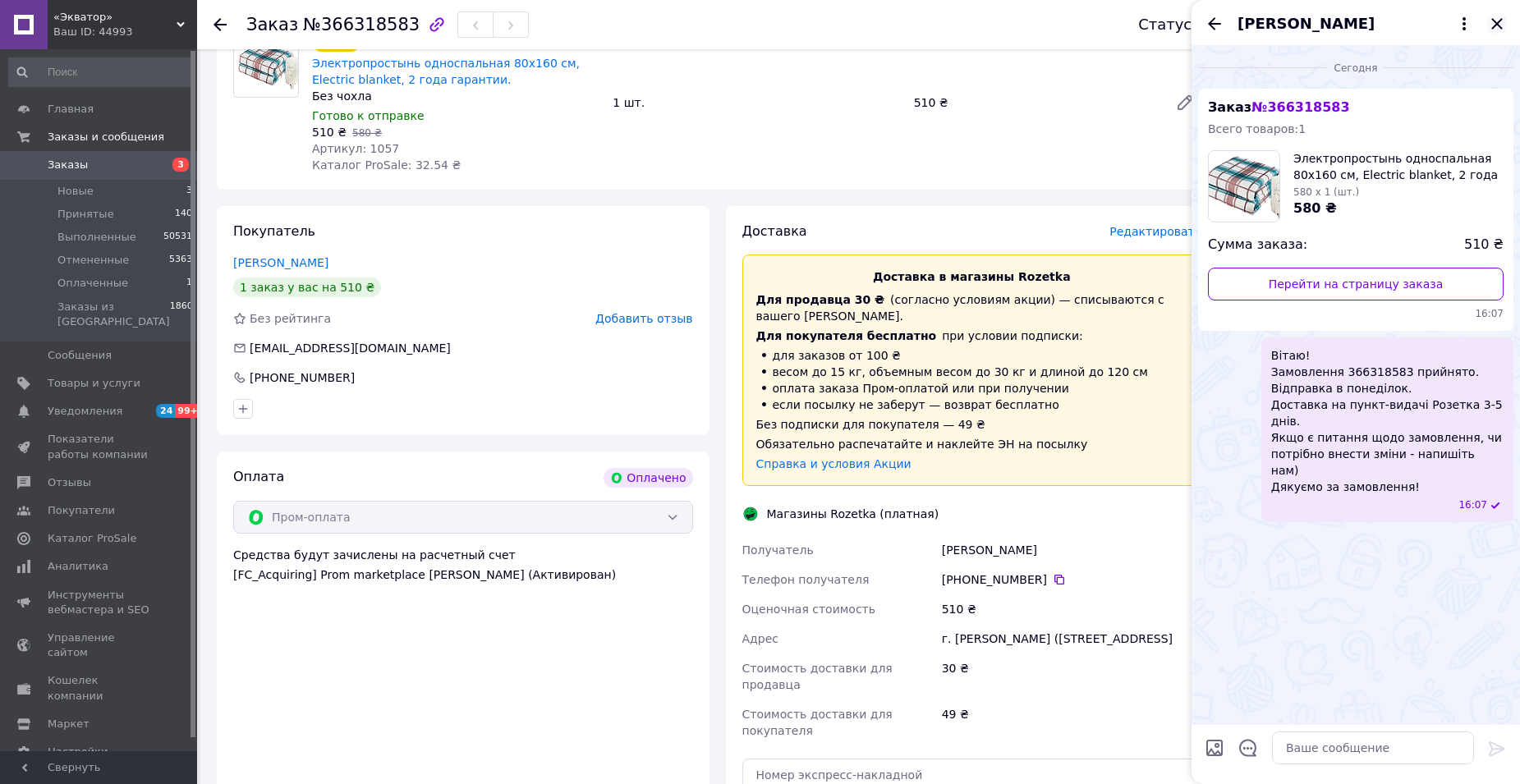
click at [1500, 22] on icon "Закрыть" at bounding box center [1497, 23] width 10 height 10
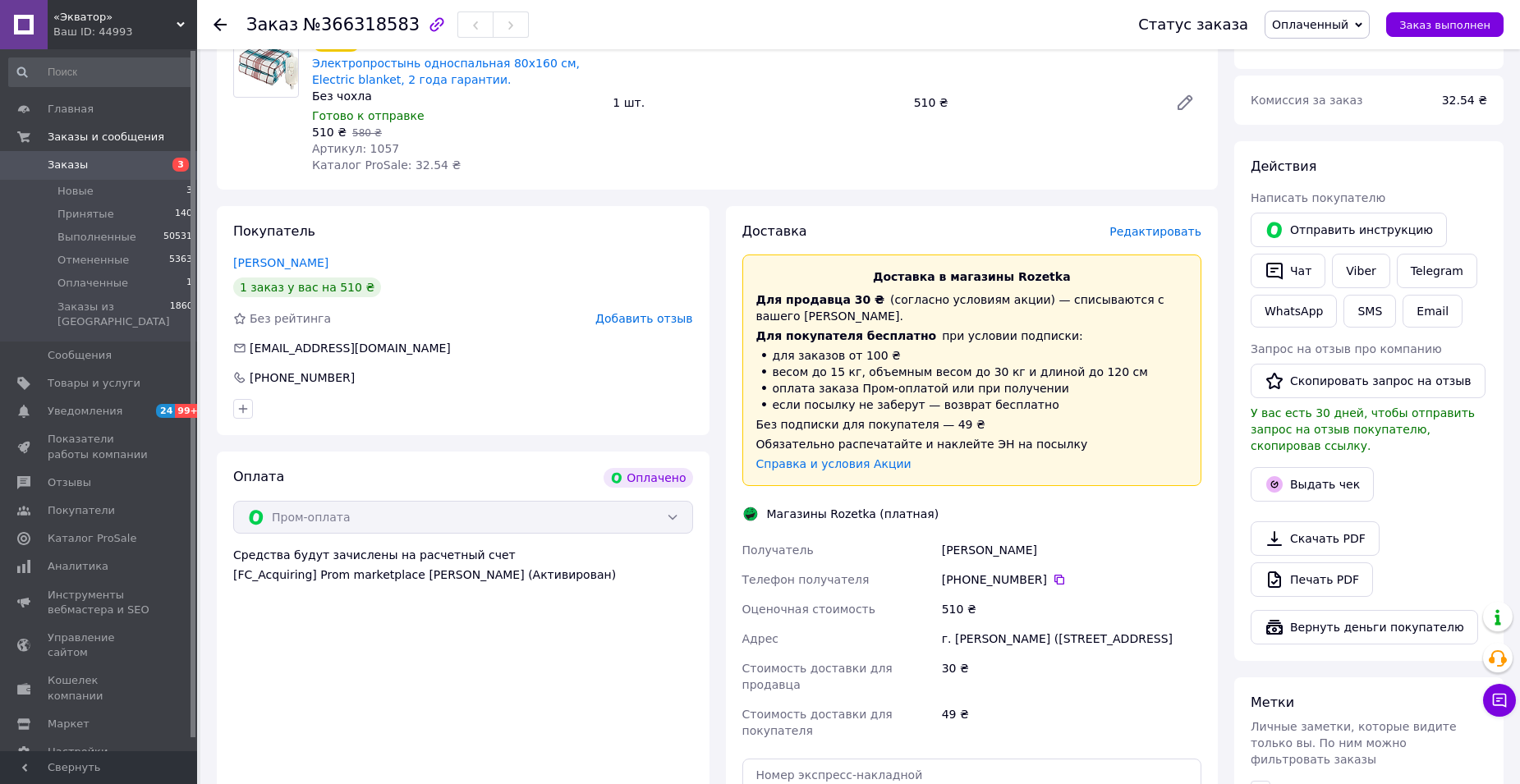
click at [1349, 28] on span "Оплаченный" at bounding box center [1310, 24] width 77 height 13
click at [1350, 53] on li "Принят" at bounding box center [1318, 57] width 103 height 25
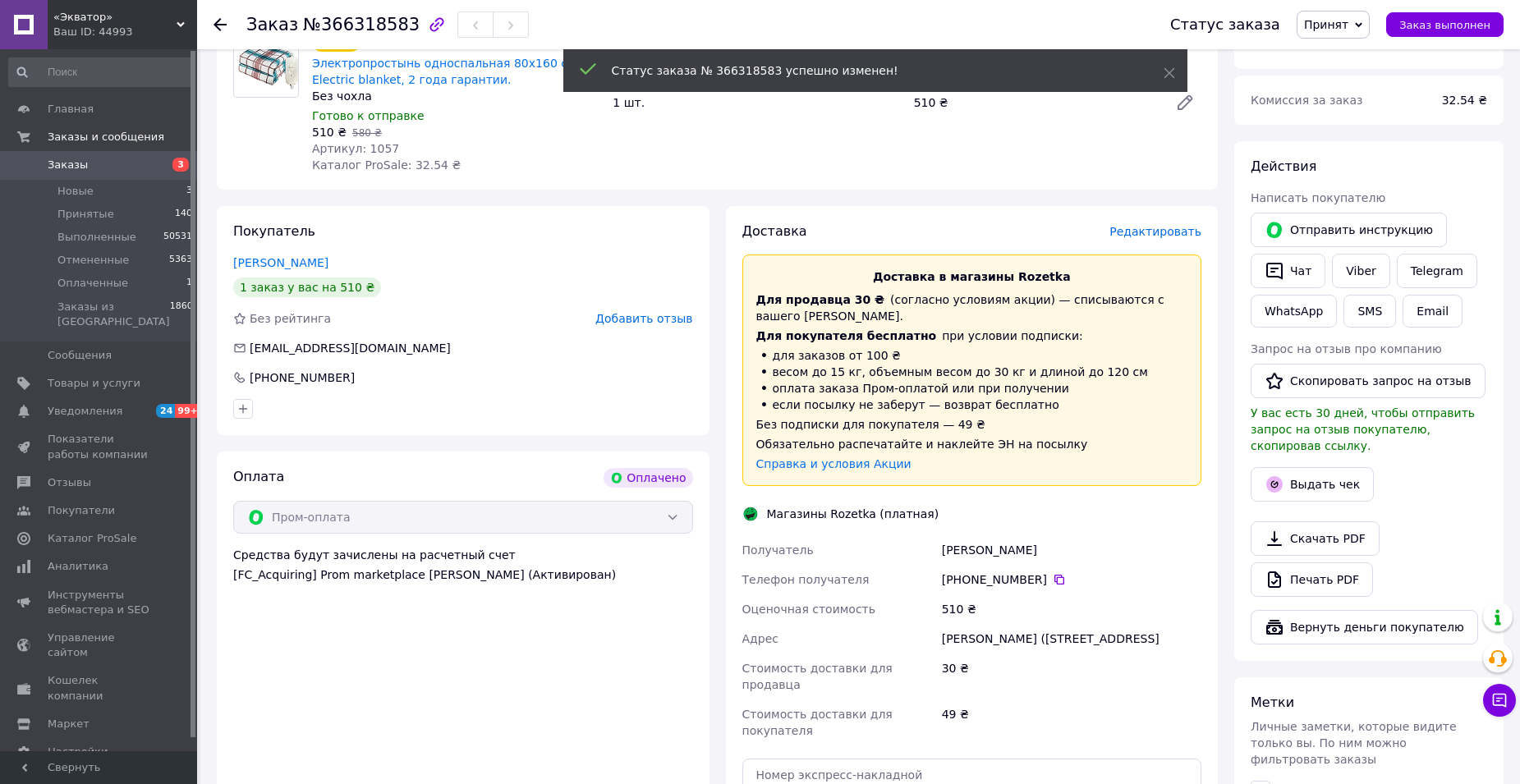
click at [1148, 225] on span "Редактировать" at bounding box center [1156, 231] width 92 height 13
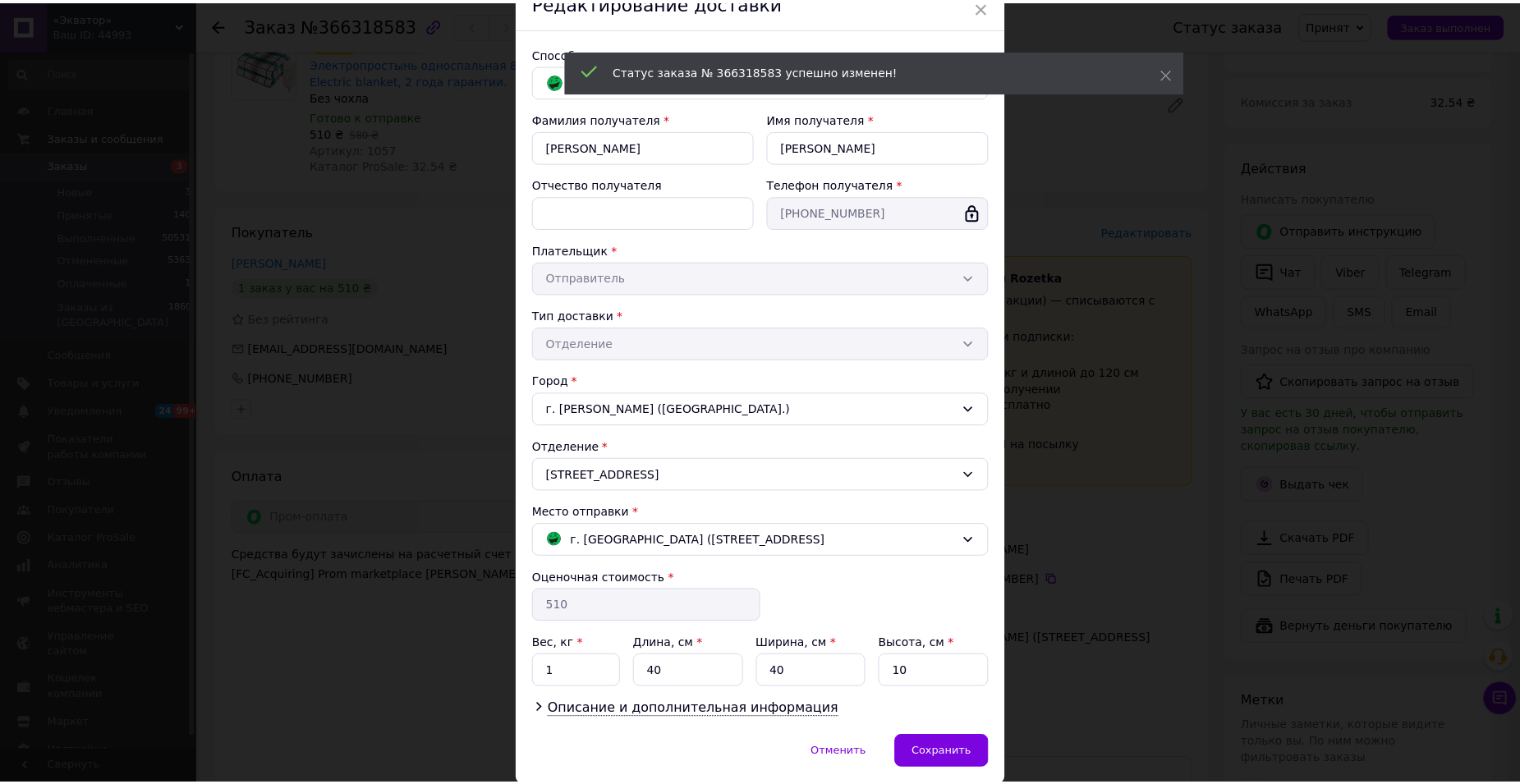
scroll to position [139, 0]
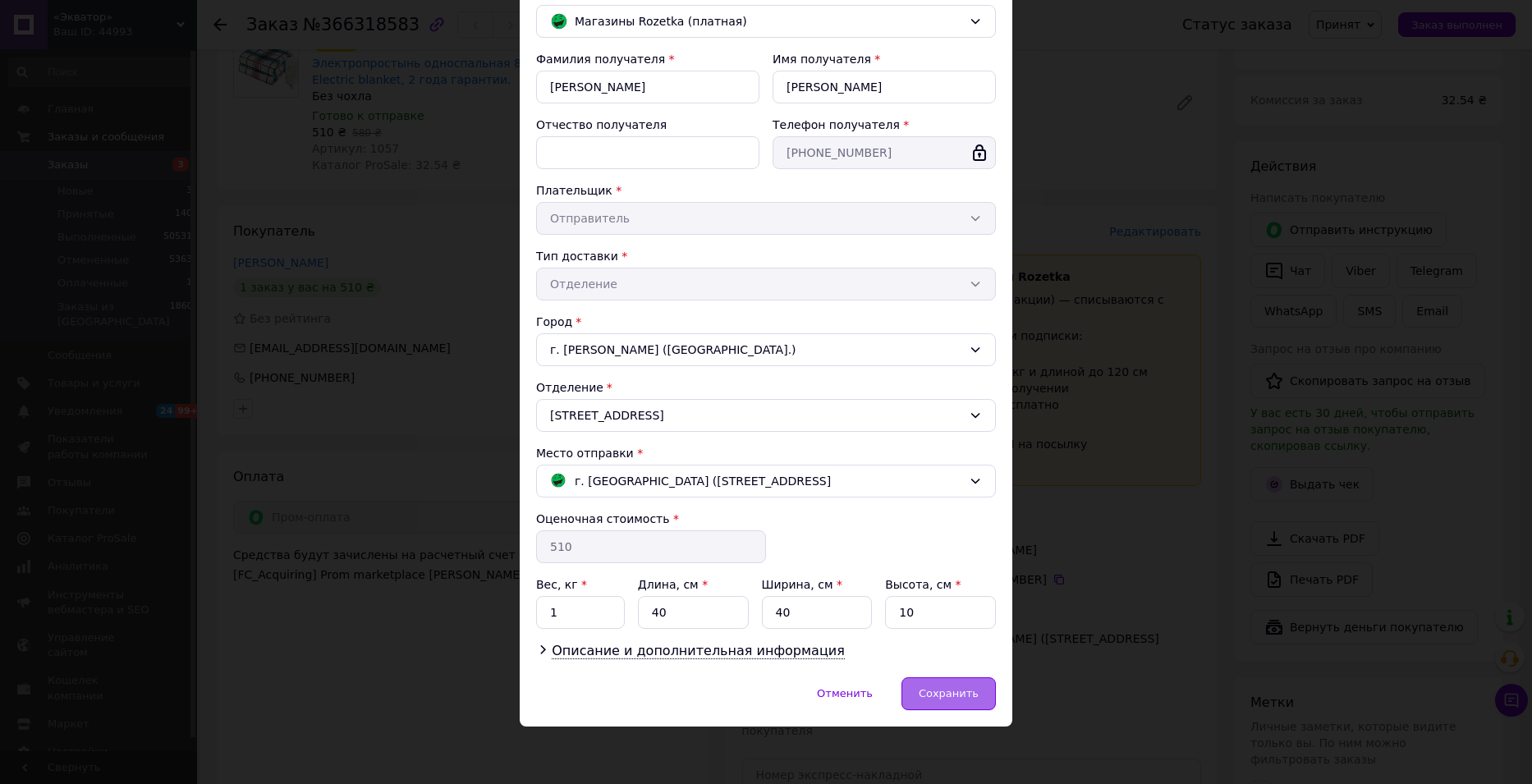
click at [952, 693] on span "Сохранить" at bounding box center [949, 694] width 60 height 12
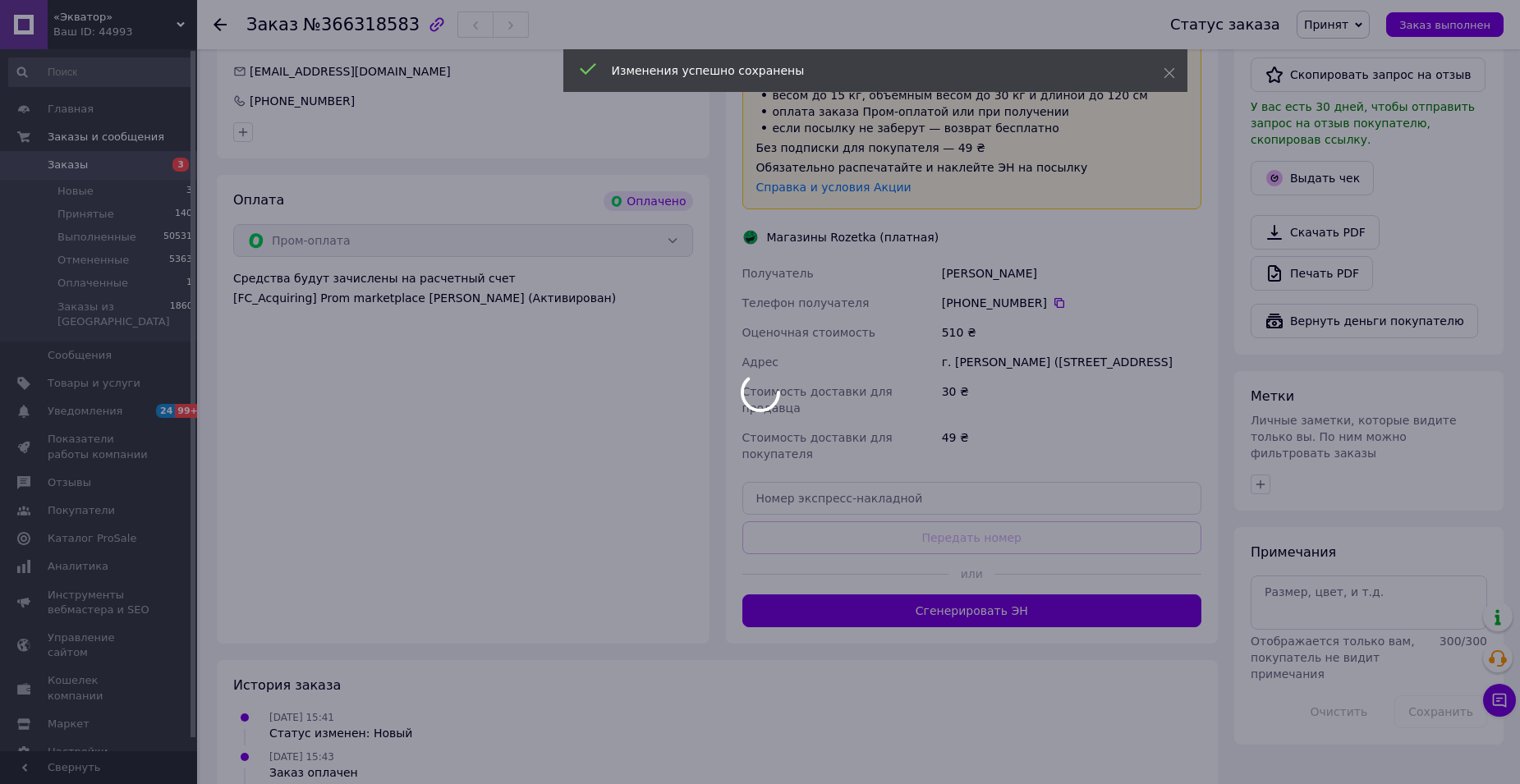
scroll to position [926, 0]
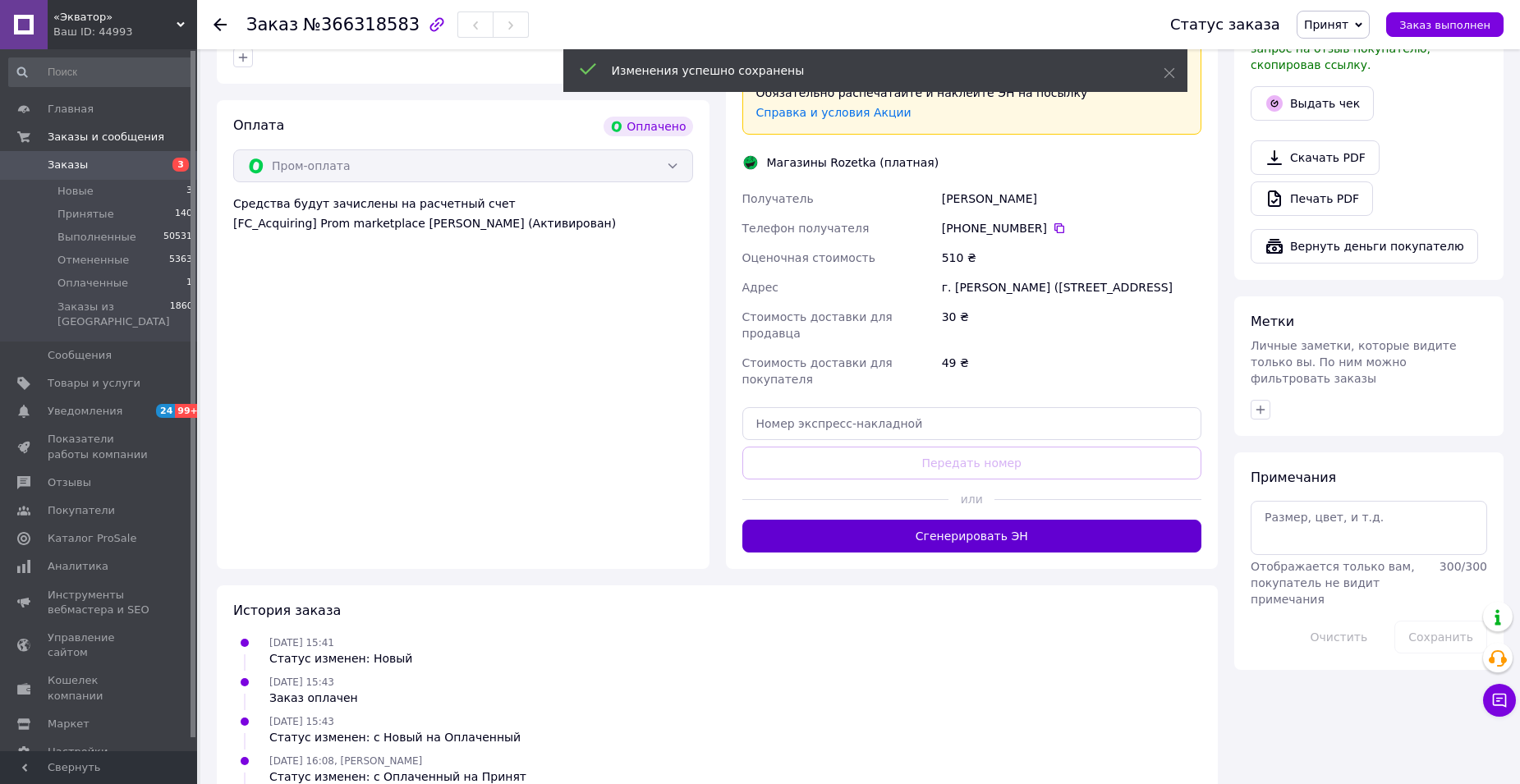
click at [998, 520] on button "Сгенерировать ЭН" at bounding box center [973, 536] width 460 height 33
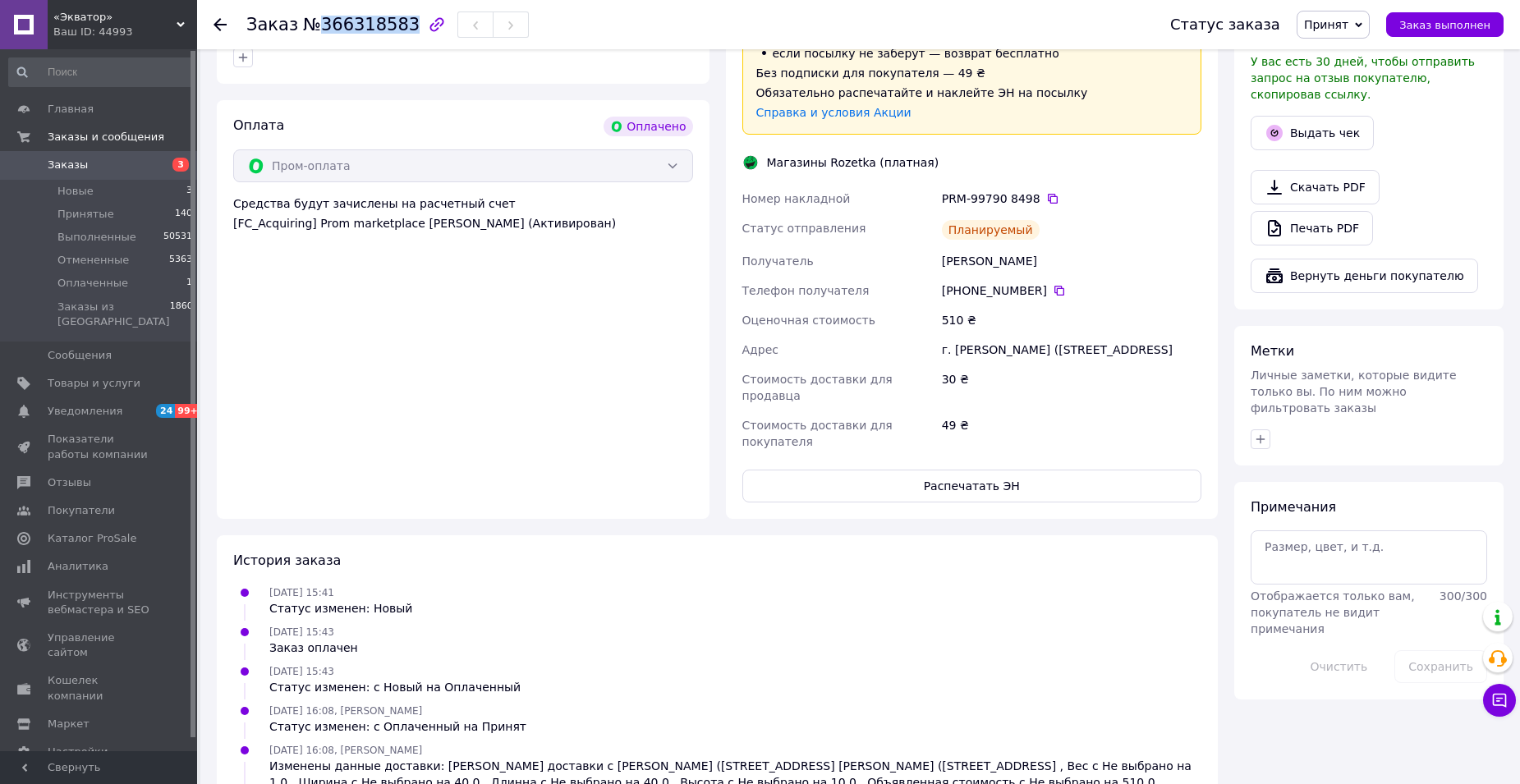
drag, startPoint x: 311, startPoint y: 22, endPoint x: 396, endPoint y: 26, distance: 85.1
click at [396, 26] on span "№366318583" at bounding box center [361, 24] width 116 height 20
copy span "366318583"
click at [1048, 194] on icon at bounding box center [1052, 198] width 9 height 9
click at [79, 189] on span "Новые" at bounding box center [76, 190] width 36 height 15
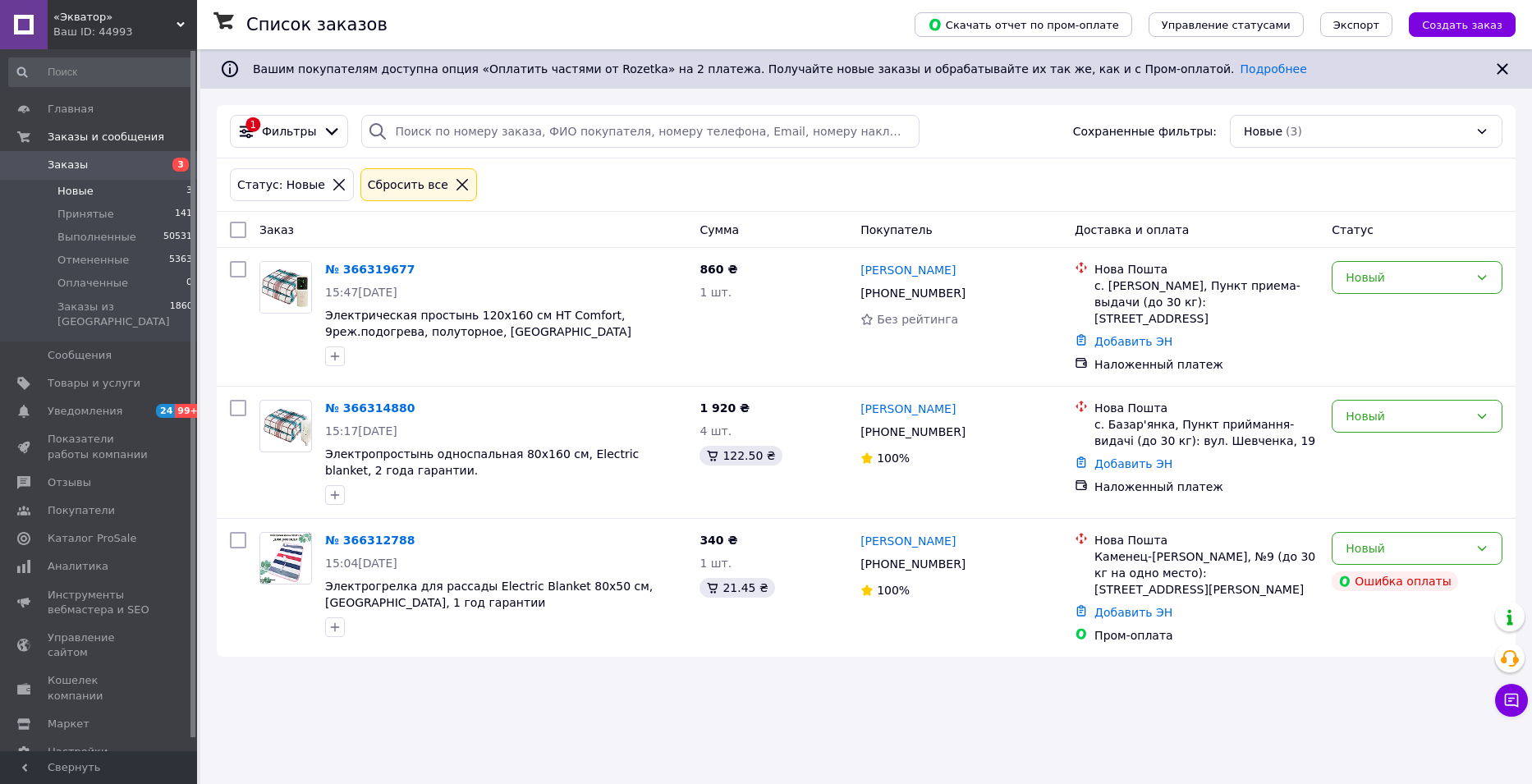
click at [69, 192] on span "Новые" at bounding box center [76, 190] width 36 height 15
click at [77, 182] on li "Новые 3" at bounding box center [101, 191] width 202 height 23
click at [969, 558] on icon at bounding box center [975, 563] width 13 height 13
click at [1060, 673] on div "Список заказов Скачать отчет по пром-оплате Управление статусами Экспорт Создат…" at bounding box center [867, 392] width 1332 height 784
click at [420, 535] on icon at bounding box center [424, 539] width 9 height 9
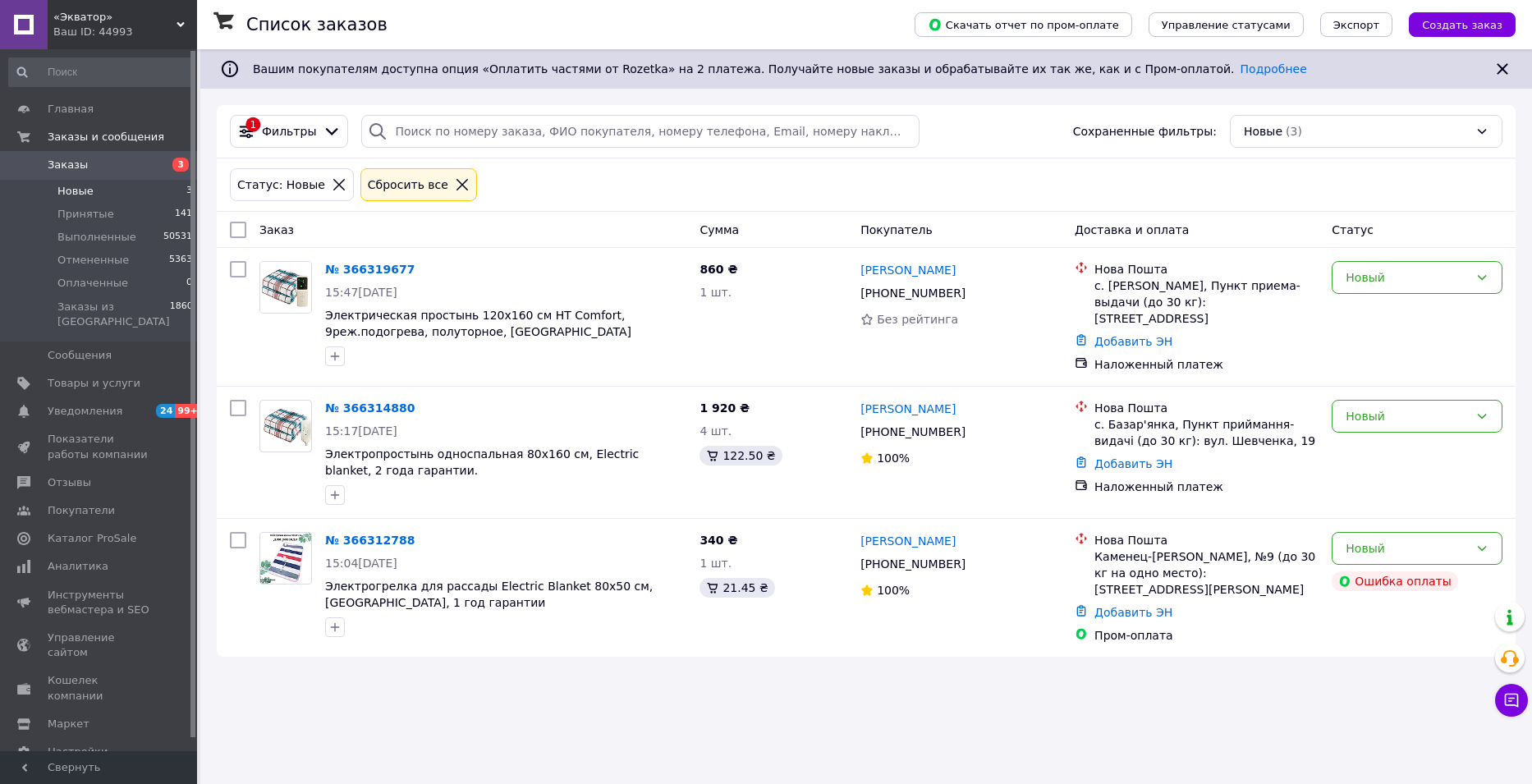
click at [1106, 683] on div "Список заказов Скачать отчет по пром-оплате Управление статусами Экспорт Создат…" at bounding box center [867, 392] width 1332 height 784
click at [1496, 540] on div "Новый" at bounding box center [1417, 549] width 171 height 33
drag, startPoint x: 1418, startPoint y: 581, endPoint x: 1315, endPoint y: 580, distance: 103.0
click at [1417, 581] on li "Принят" at bounding box center [1417, 578] width 169 height 29
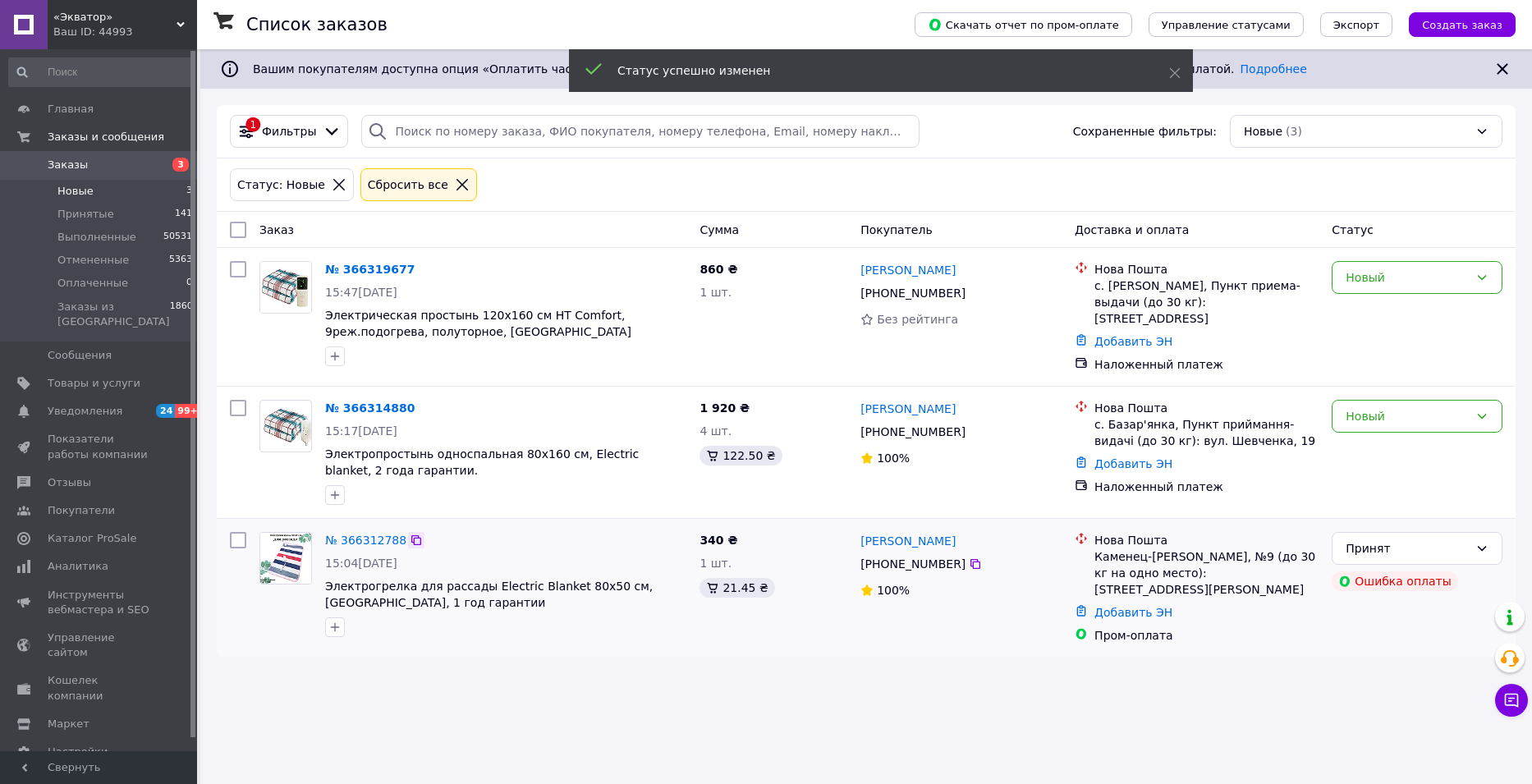
click at [410, 533] on icon at bounding box center [416, 539] width 13 height 13
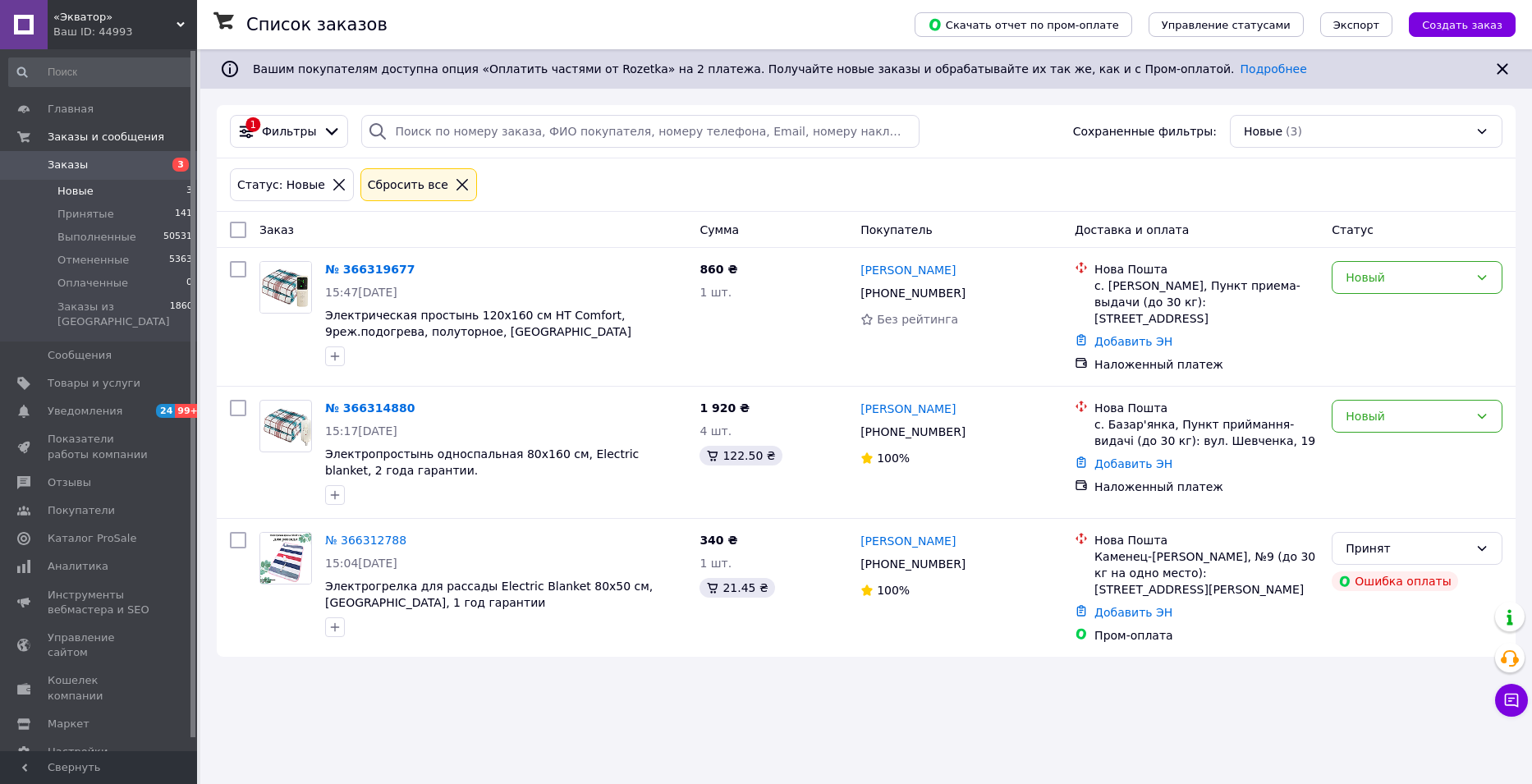
click at [94, 188] on li "Новые 3" at bounding box center [101, 191] width 202 height 23
click at [372, 402] on link "№ 366314880" at bounding box center [370, 408] width 90 height 13
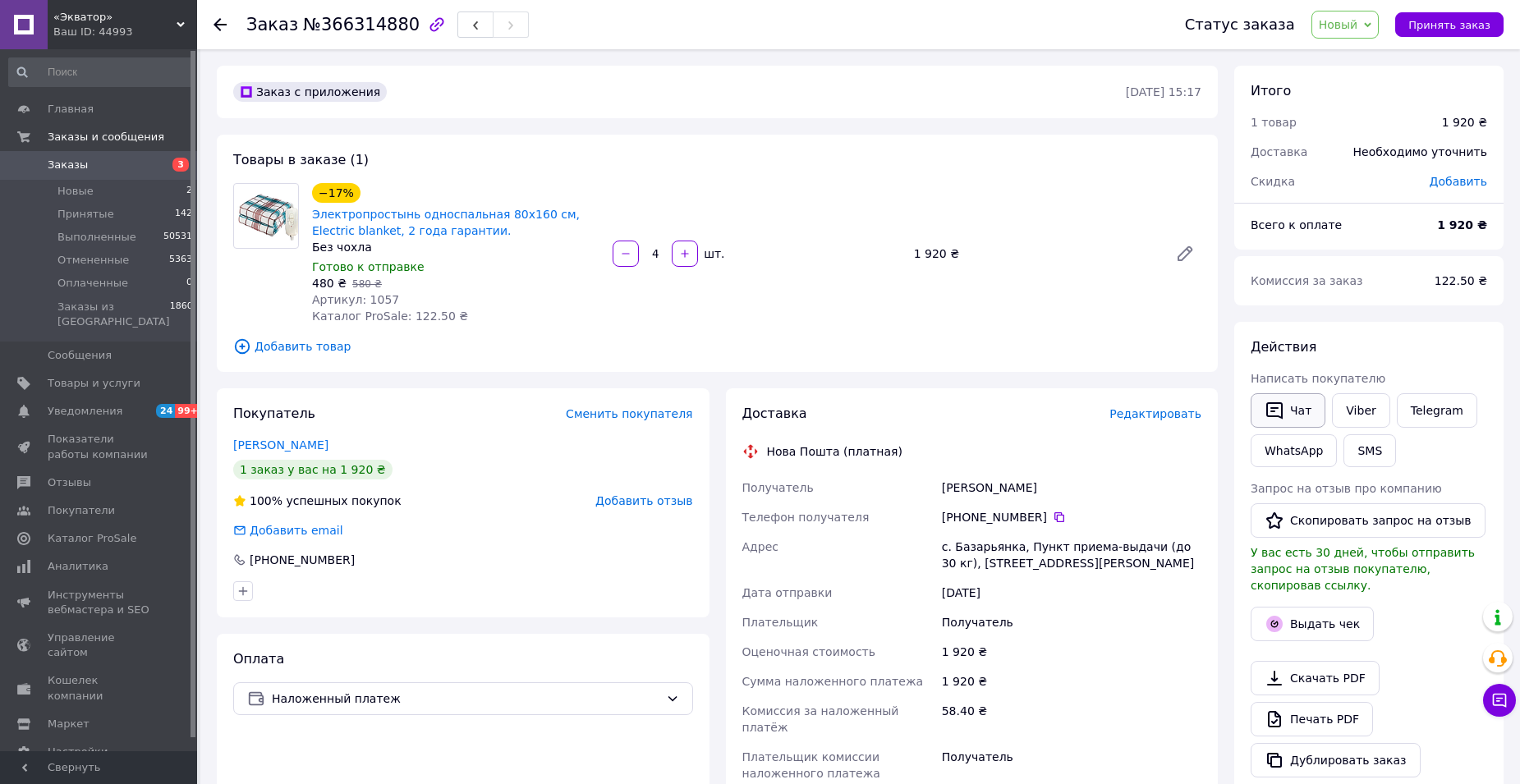
click at [1292, 410] on button "Чат" at bounding box center [1287, 410] width 75 height 34
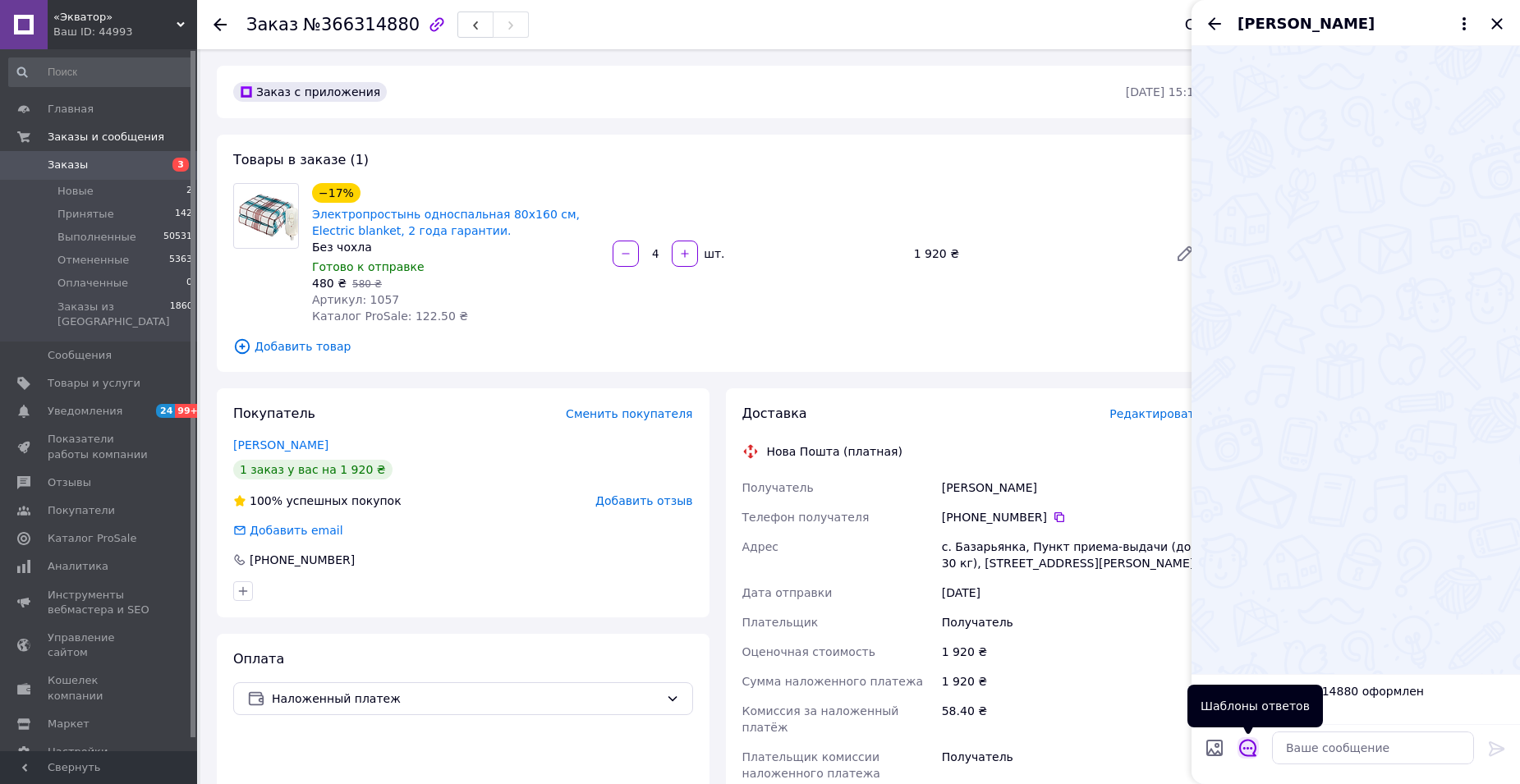
click at [1251, 750] on icon "Открыть шаблоны ответов" at bounding box center [1248, 748] width 18 height 18
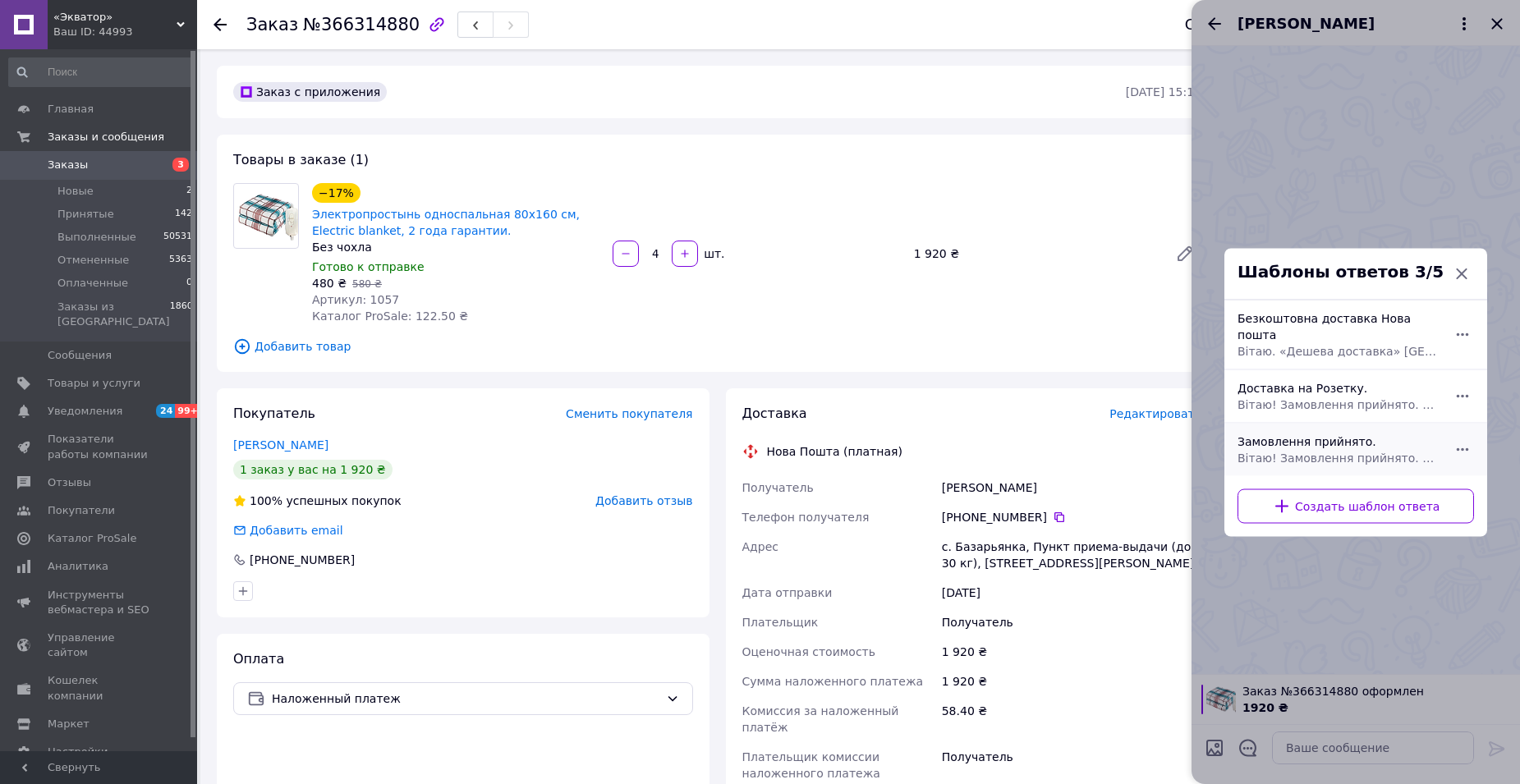
click at [1355, 449] on span "Вітаю! Замовлення прийнято. Відправка в понеділок. Якщо є питання щодо замовлен…" at bounding box center [1337, 457] width 201 height 16
type textarea "Вітаю! Замовлення прийнято. Відправка в понеділок. Якщо є питання щодо замовлен…"
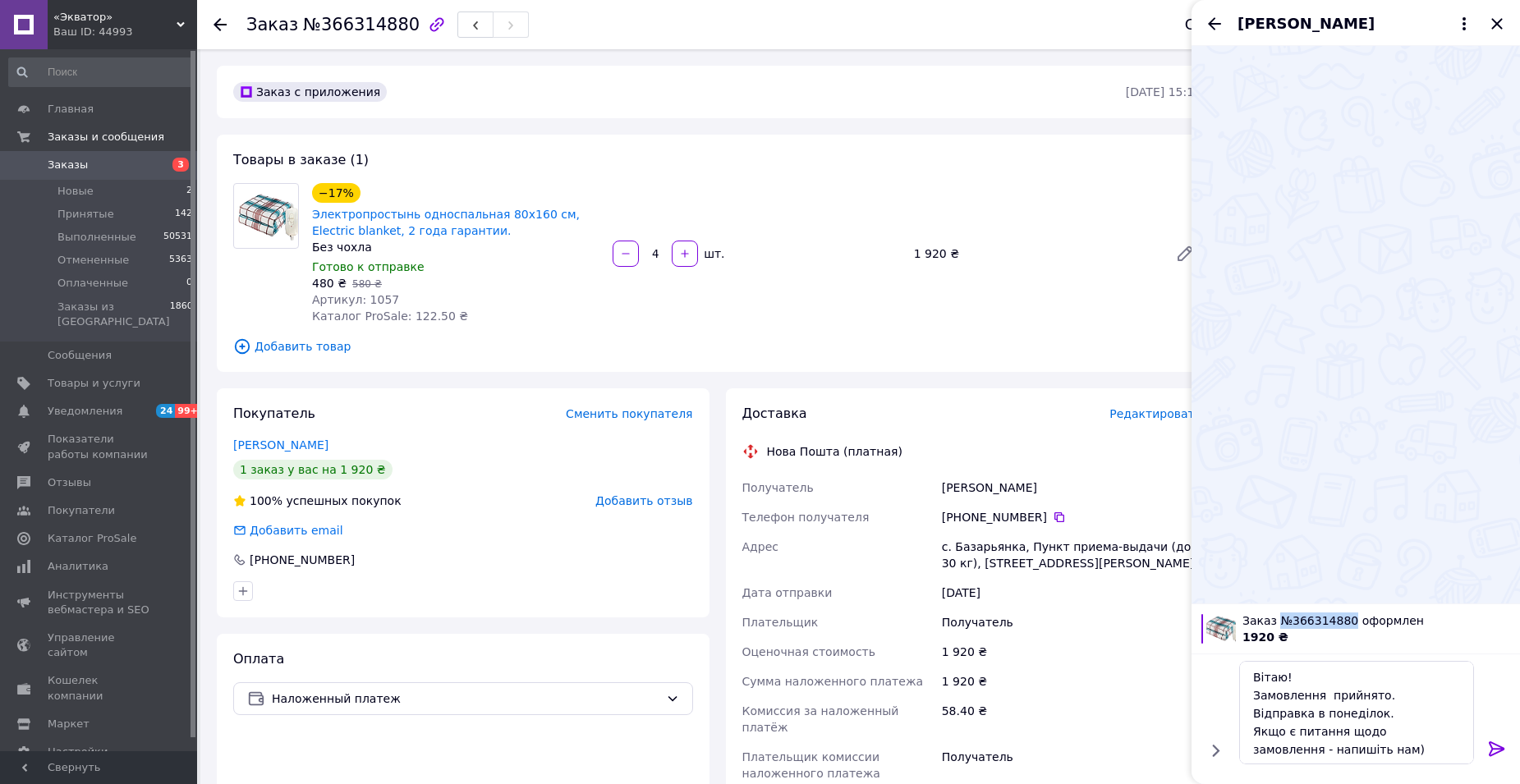
drag, startPoint x: 1324, startPoint y: 618, endPoint x: 1280, endPoint y: 622, distance: 44.2
click at [1280, 622] on span "Заказ №366314880 оформлен" at bounding box center [1376, 620] width 268 height 16
click at [1308, 620] on span "Заказ №366314880 оформлен" at bounding box center [1376, 620] width 268 height 16
click at [1328, 187] on div at bounding box center [1355, 324] width 328 height 557
click at [1498, 744] on icon at bounding box center [1497, 749] width 16 height 15
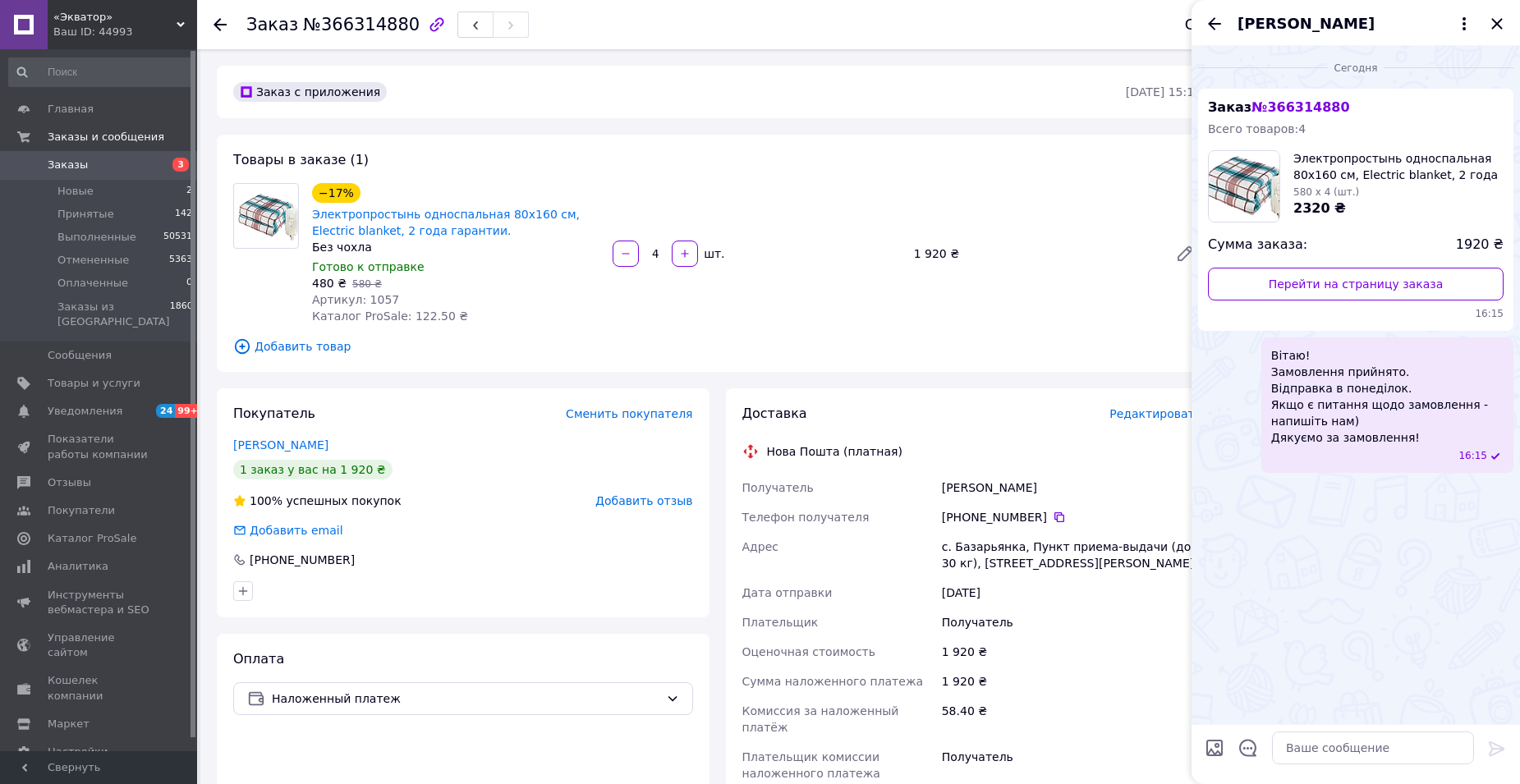
click at [1122, 206] on div "−17% Электропростынь односпальная 80х160 см, Electric blanket, 2 года гарантии.…" at bounding box center [757, 254] width 902 height 148
click at [1500, 21] on icon "Закрыть" at bounding box center [1497, 23] width 10 height 10
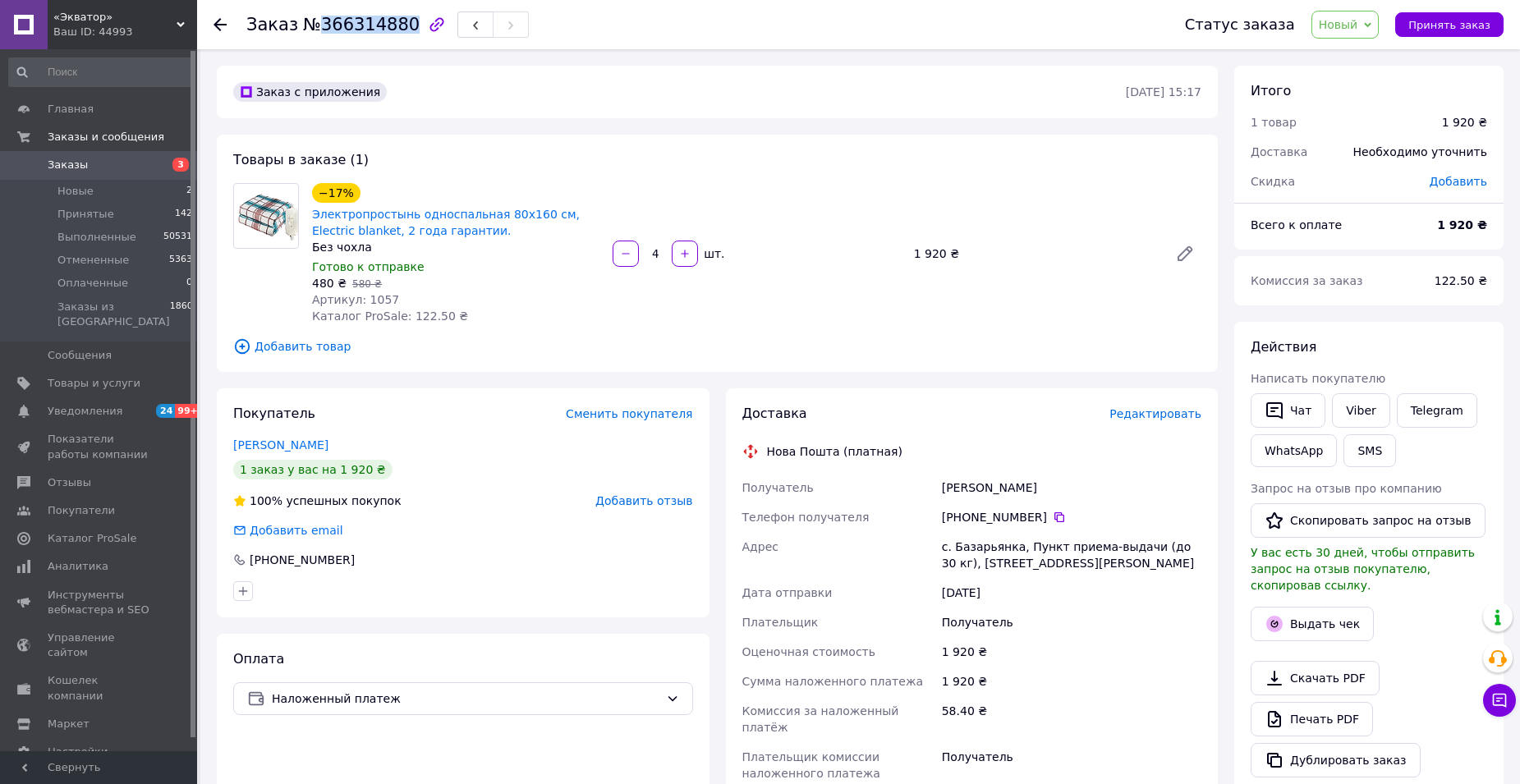
drag, startPoint x: 315, startPoint y: 22, endPoint x: 396, endPoint y: 25, distance: 81.1
click at [396, 25] on span "№366314880" at bounding box center [361, 24] width 116 height 20
copy span "366314880"
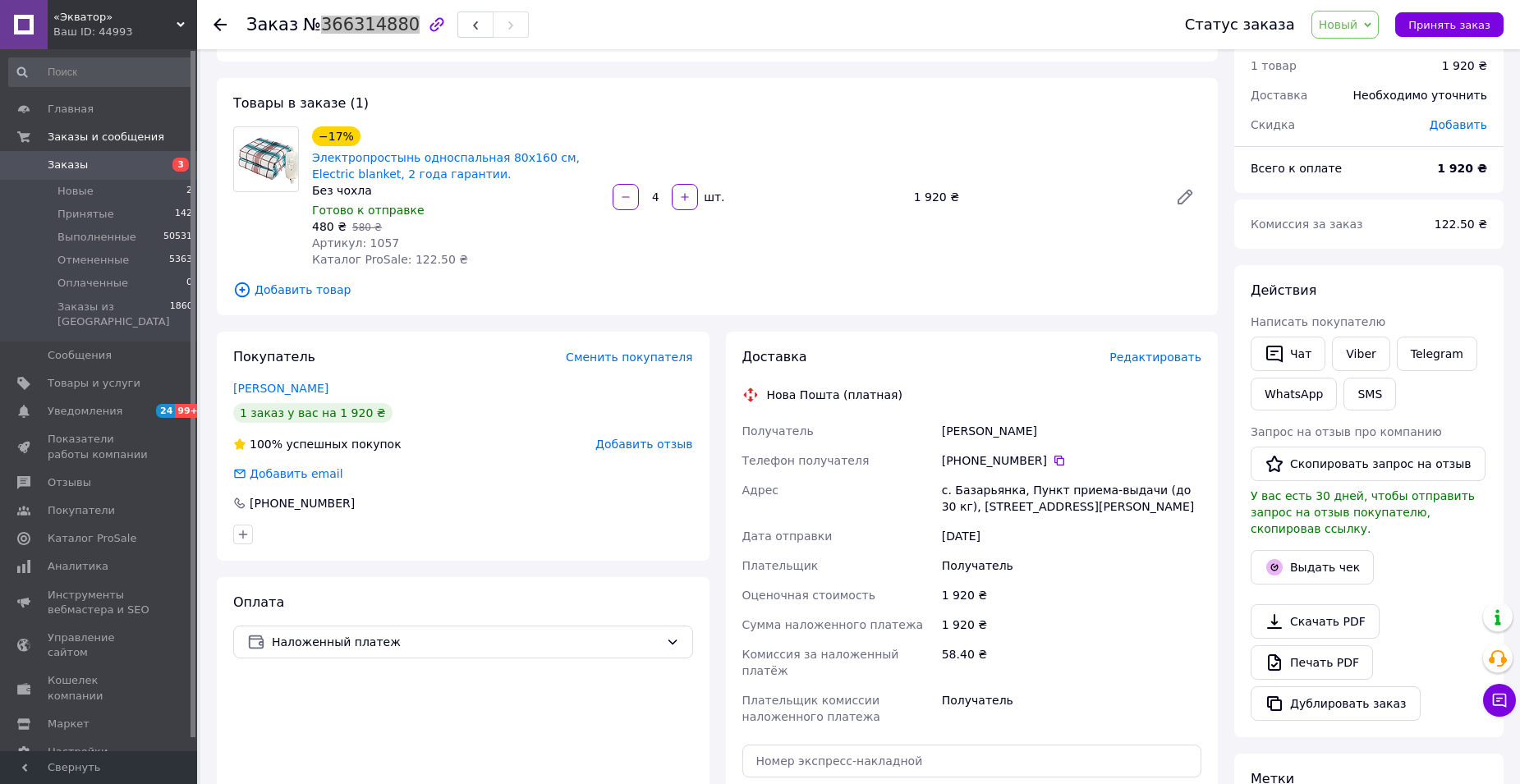
scroll to position [165, 0]
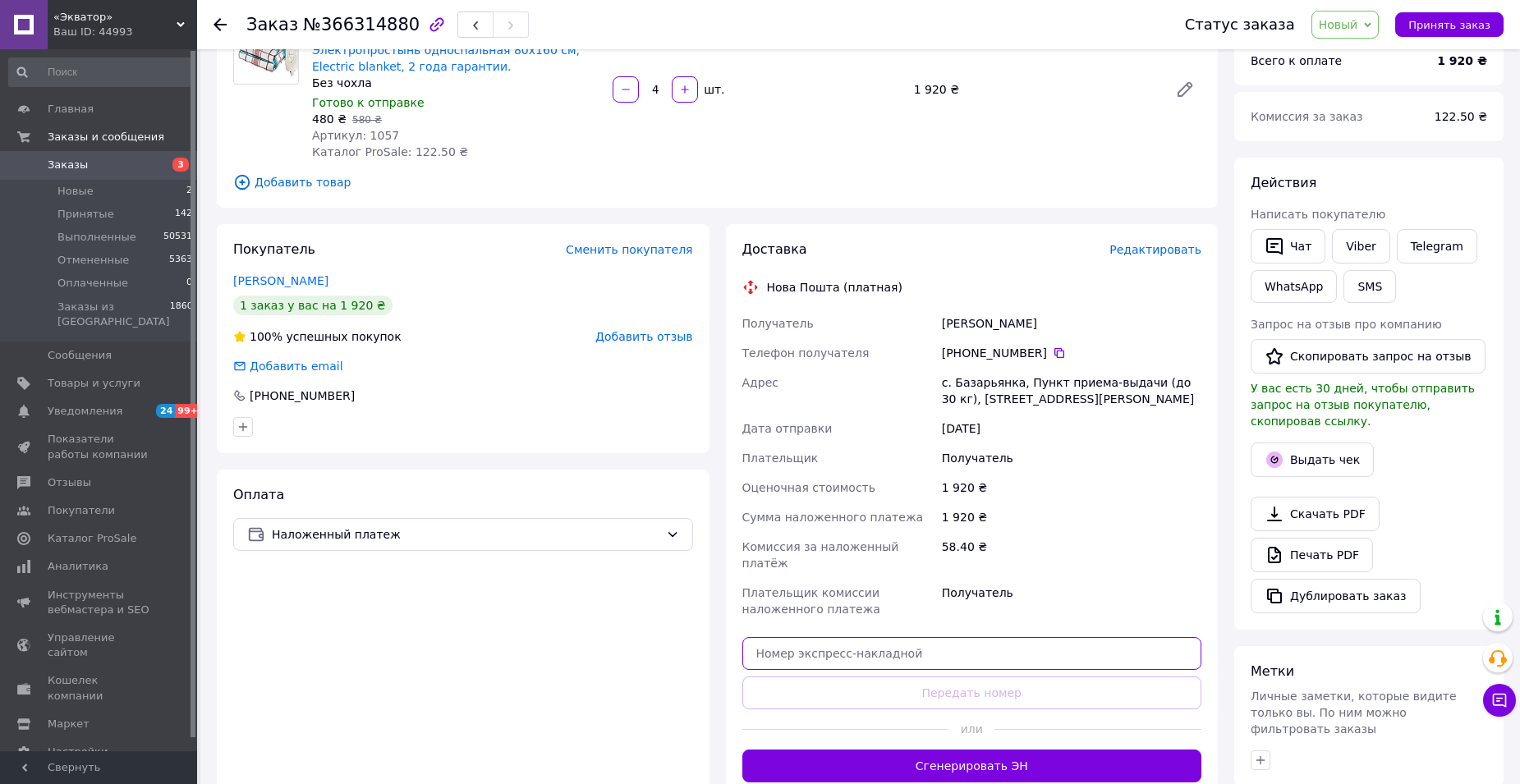
paste input "20400483044459"
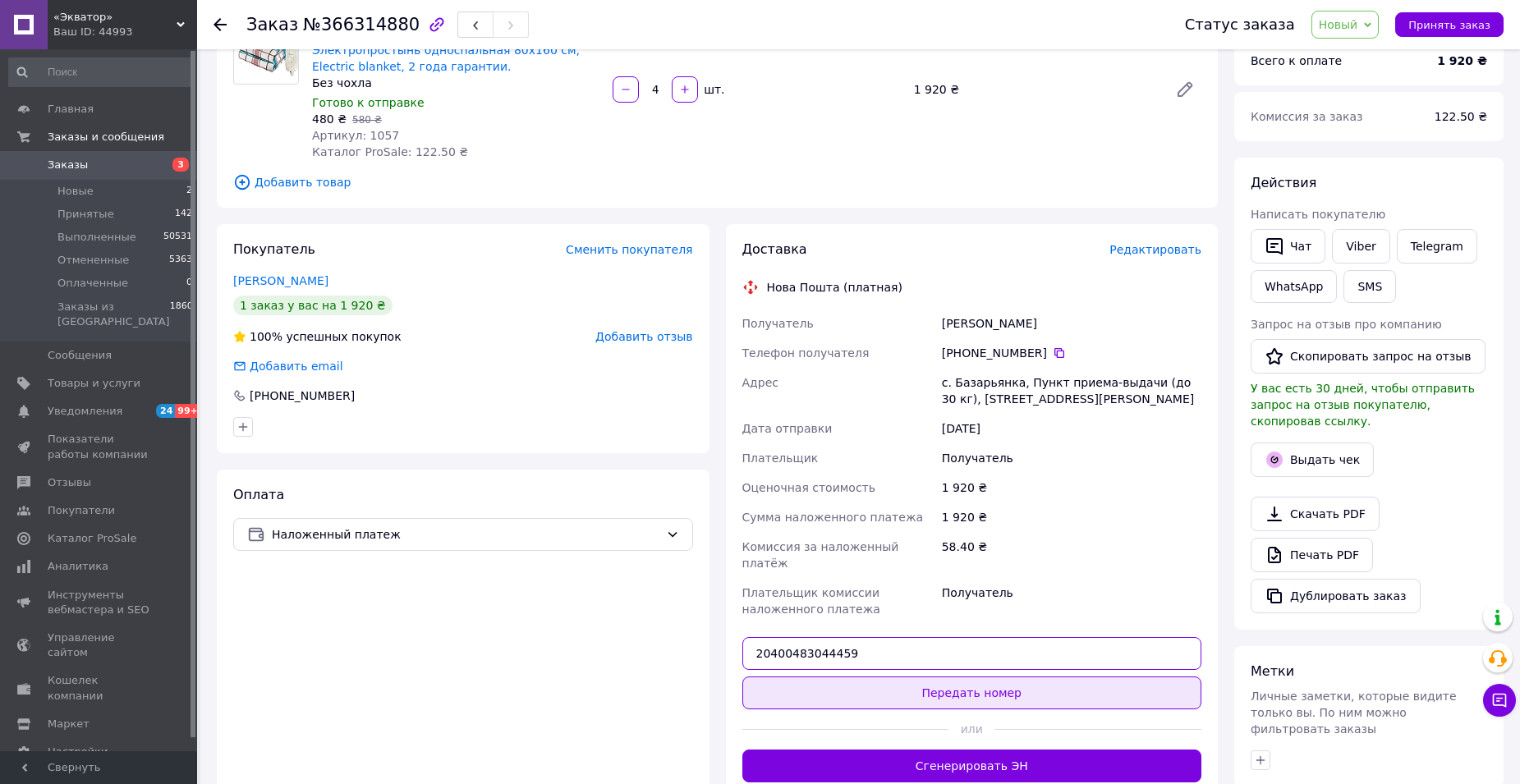
type input "20400483044459"
click at [905, 676] on button "Передать номер" at bounding box center [973, 693] width 460 height 33
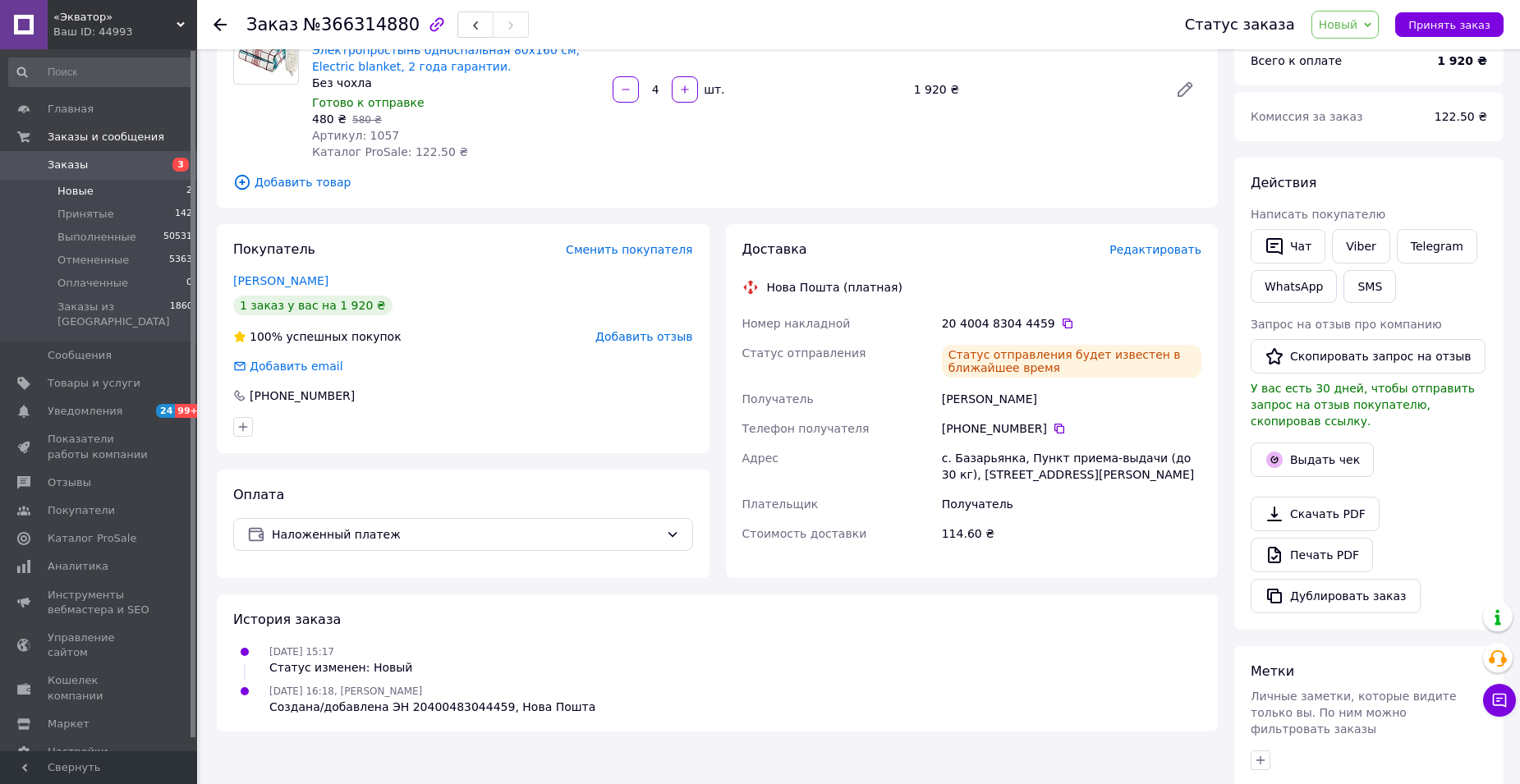
click at [78, 184] on span "Новые" at bounding box center [76, 190] width 36 height 15
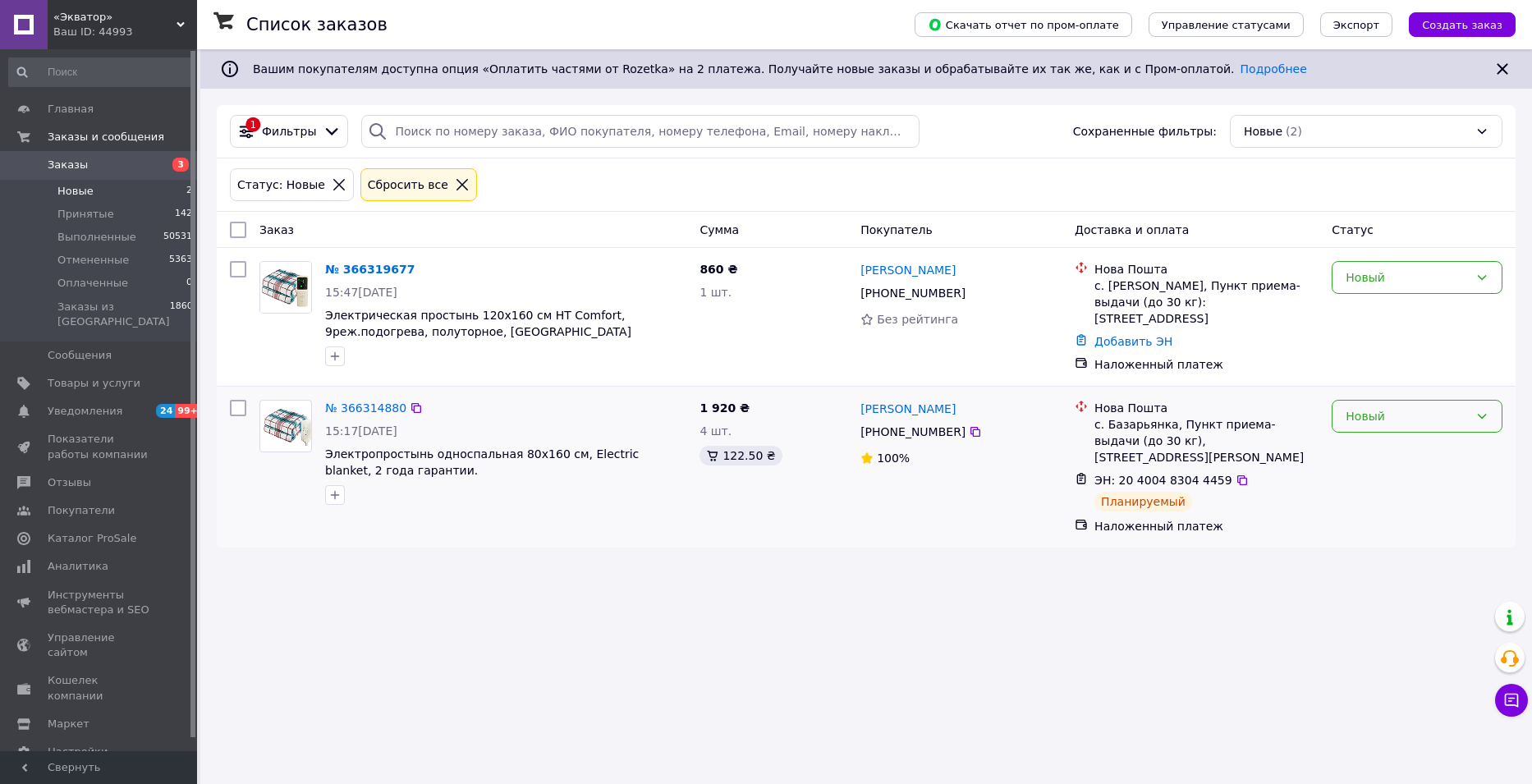
click at [1476, 400] on div "Новый" at bounding box center [1417, 416] width 171 height 33
click at [1442, 447] on li "Принят" at bounding box center [1417, 445] width 169 height 29
click at [78, 190] on span "Новые" at bounding box center [76, 190] width 36 height 15
click at [384, 264] on link "№ 366319677" at bounding box center [370, 269] width 90 height 13
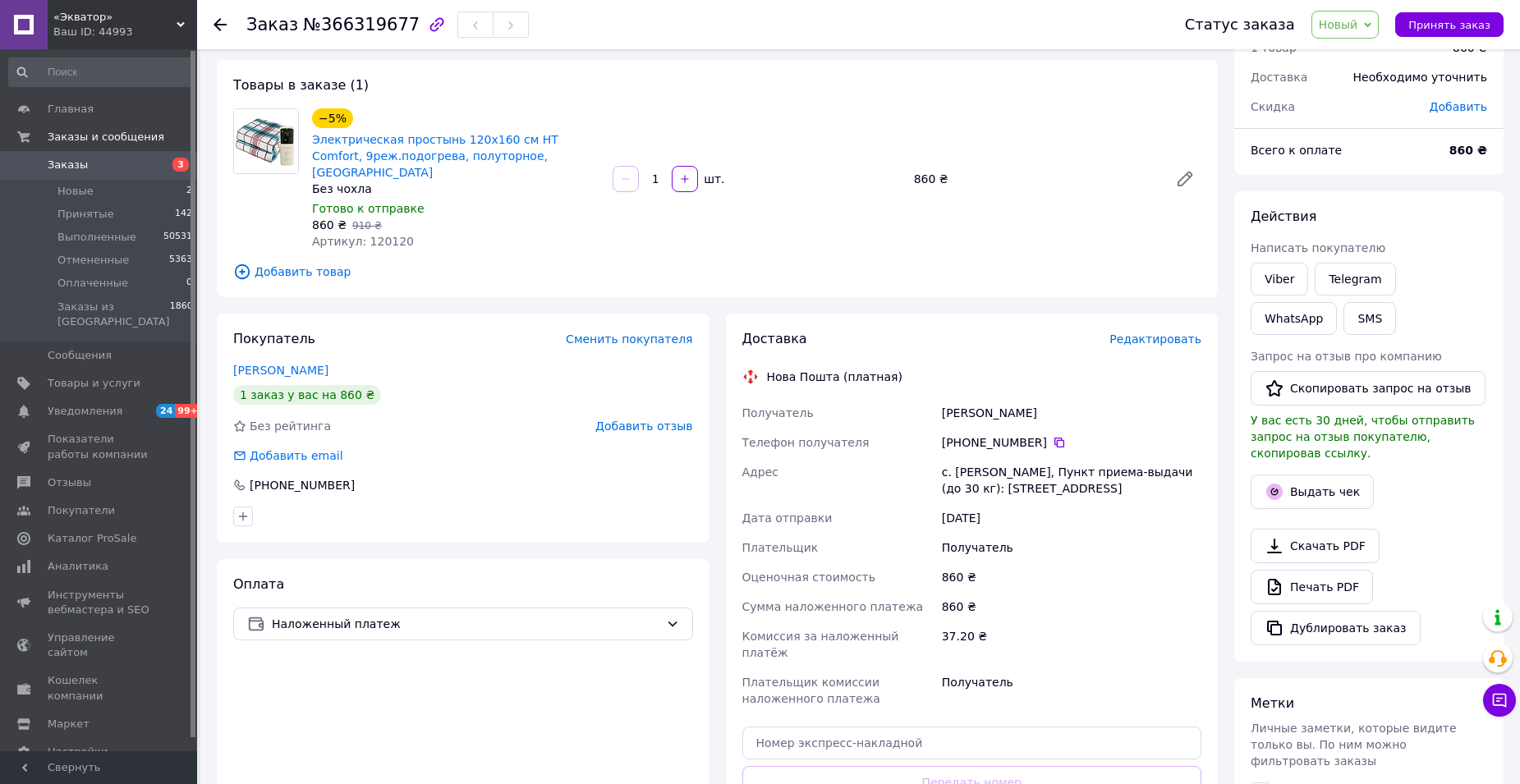
scroll to position [165, 0]
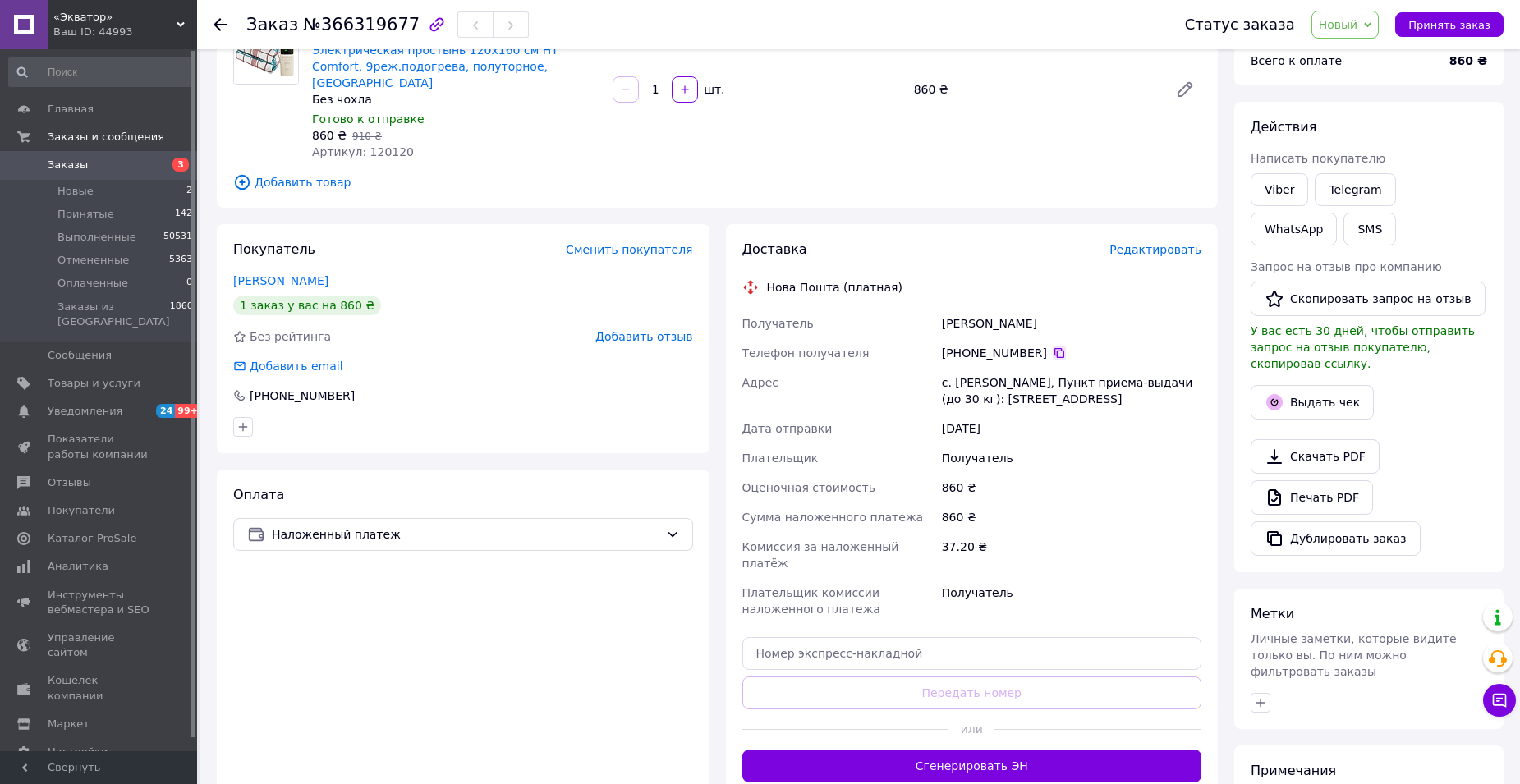
click at [1053, 346] on icon at bounding box center [1059, 352] width 13 height 13
click at [1086, 502] on div "860 ₴" at bounding box center [1071, 517] width 266 height 29
drag, startPoint x: 313, startPoint y: 24, endPoint x: 395, endPoint y: 26, distance: 82.0
click at [395, 26] on span "№366319677" at bounding box center [361, 24] width 116 height 20
copy span "366319677"
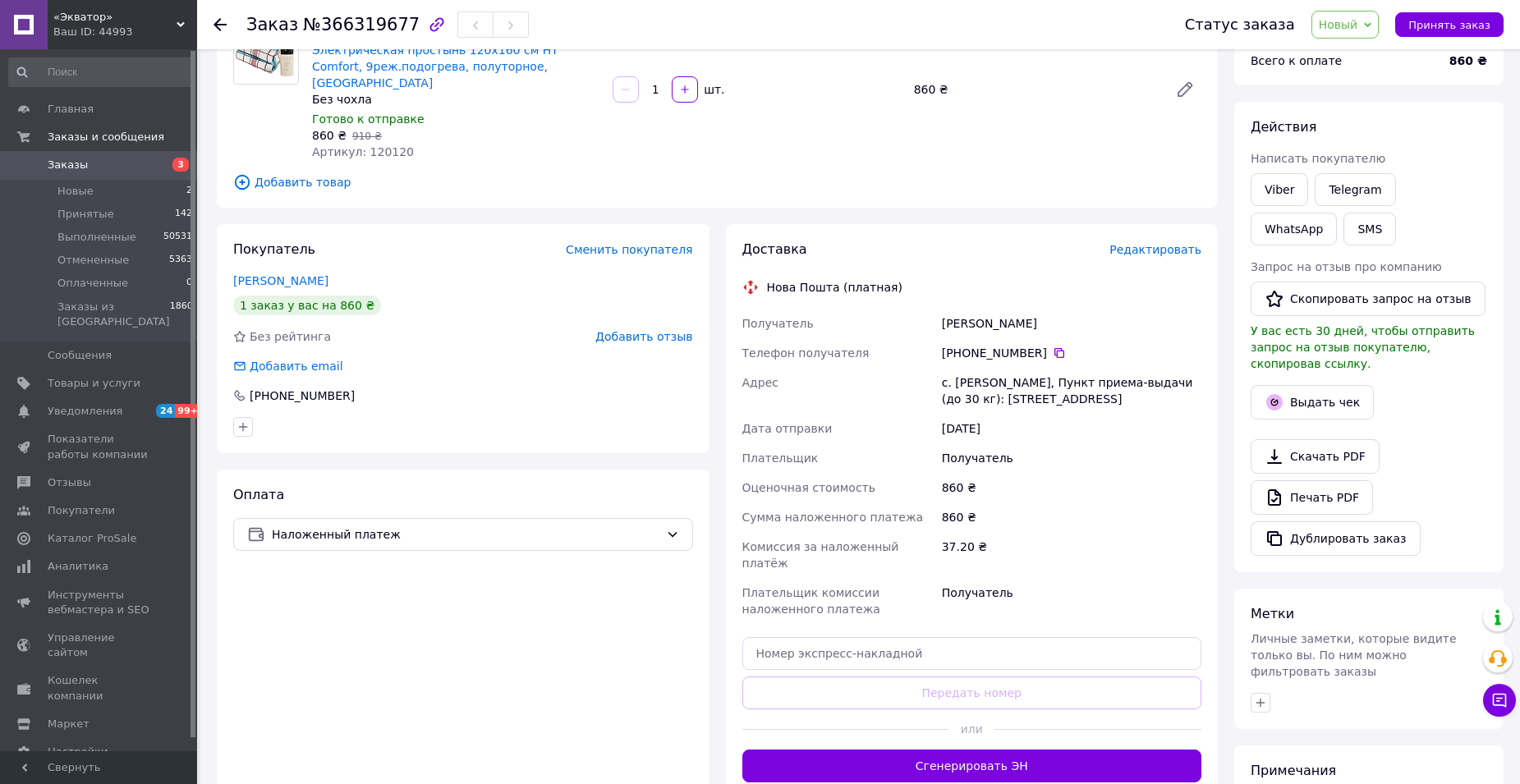
click at [1372, 26] on icon at bounding box center [1367, 25] width 8 height 8
click at [1363, 59] on li "Принят" at bounding box center [1355, 57] width 87 height 25
drag, startPoint x: 314, startPoint y: 27, endPoint x: 396, endPoint y: 26, distance: 82.0
click at [396, 26] on span "№366319677" at bounding box center [361, 24] width 116 height 20
copy span "366319677"
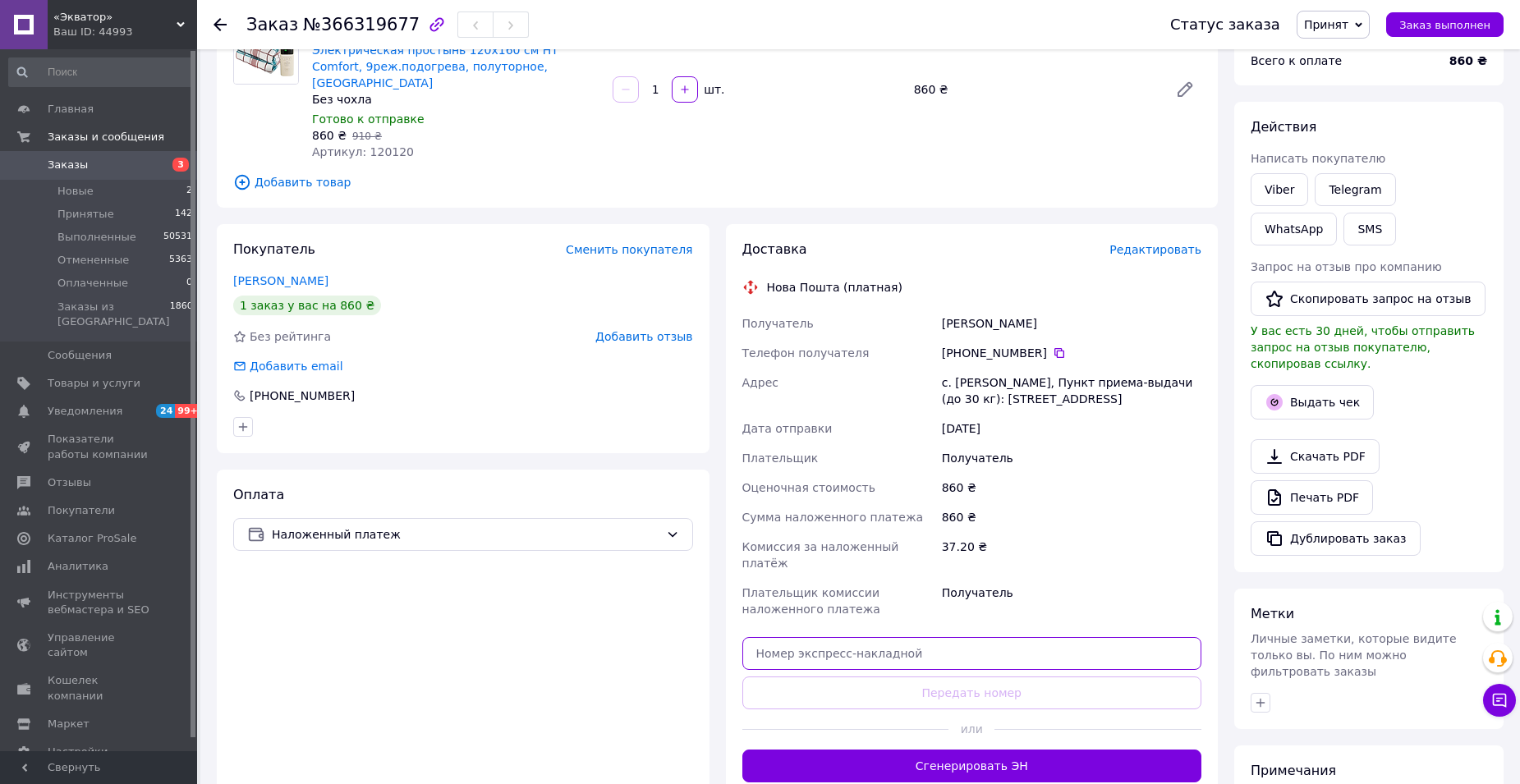
paste input "20400483045860"
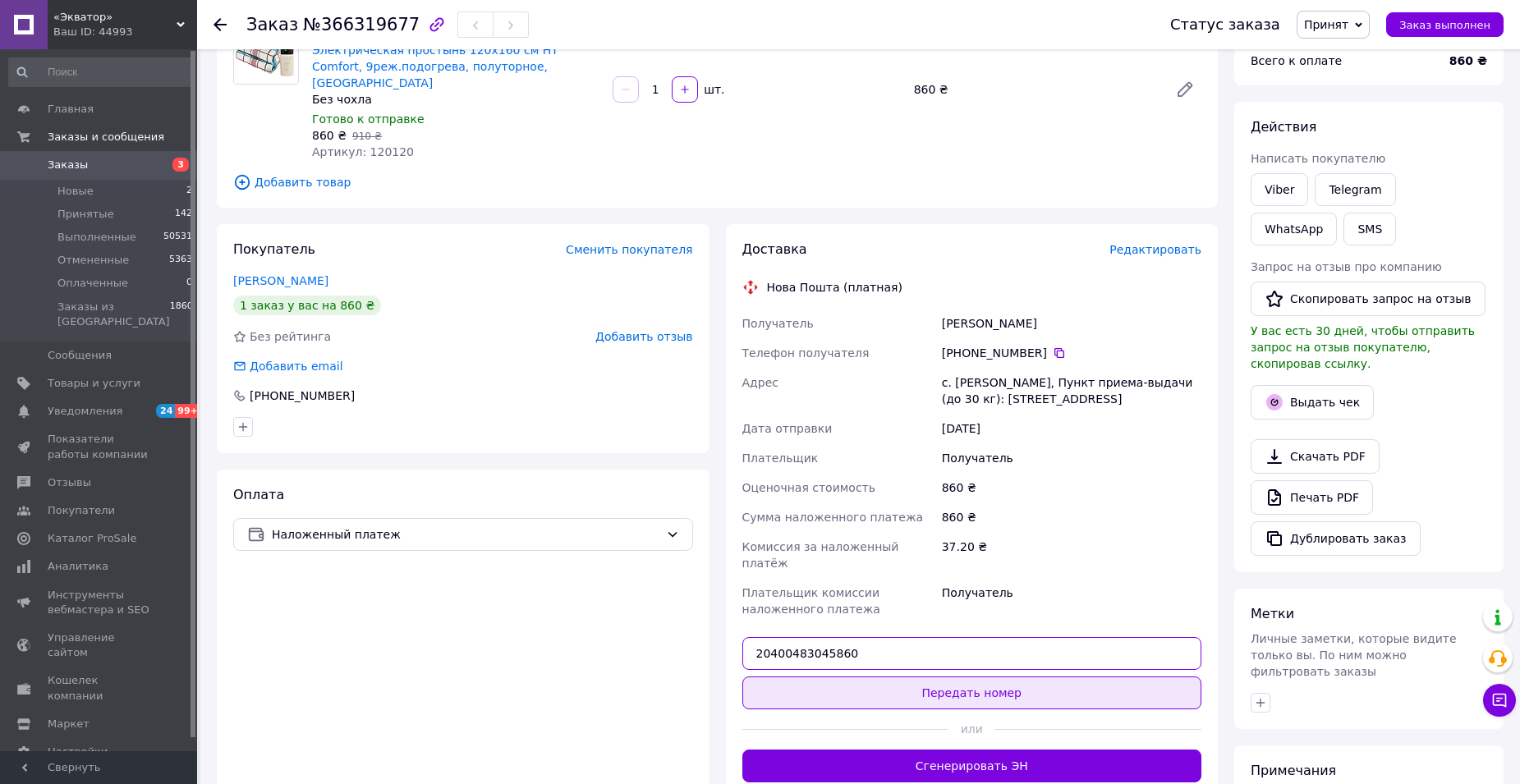
type input "20400483045860"
click at [959, 676] on button "Передать номер" at bounding box center [973, 693] width 460 height 33
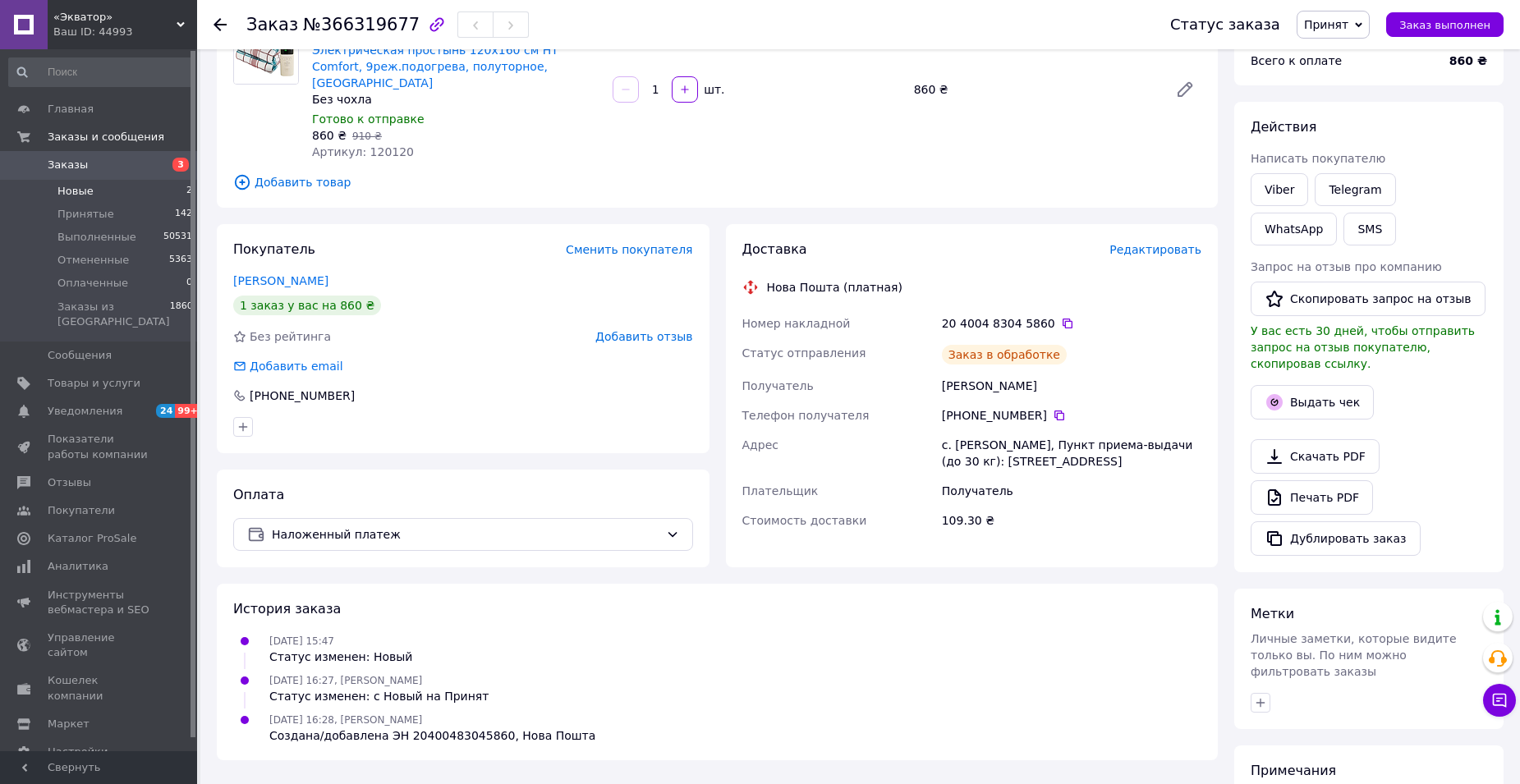
click at [80, 191] on span "Новые" at bounding box center [76, 190] width 36 height 15
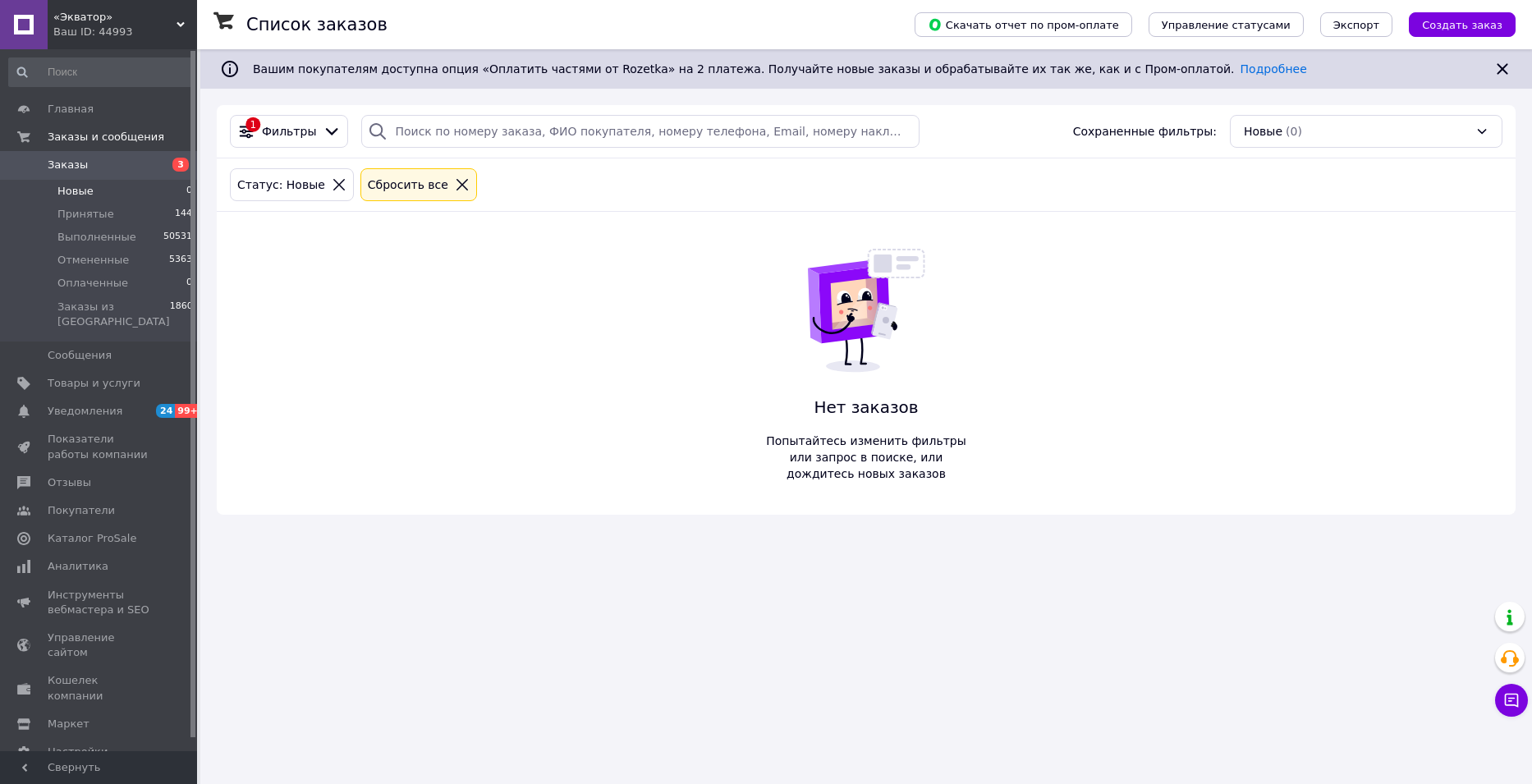
click at [84, 192] on span "Новые" at bounding box center [76, 190] width 36 height 15
